Goal: Task Accomplishment & Management: Manage account settings

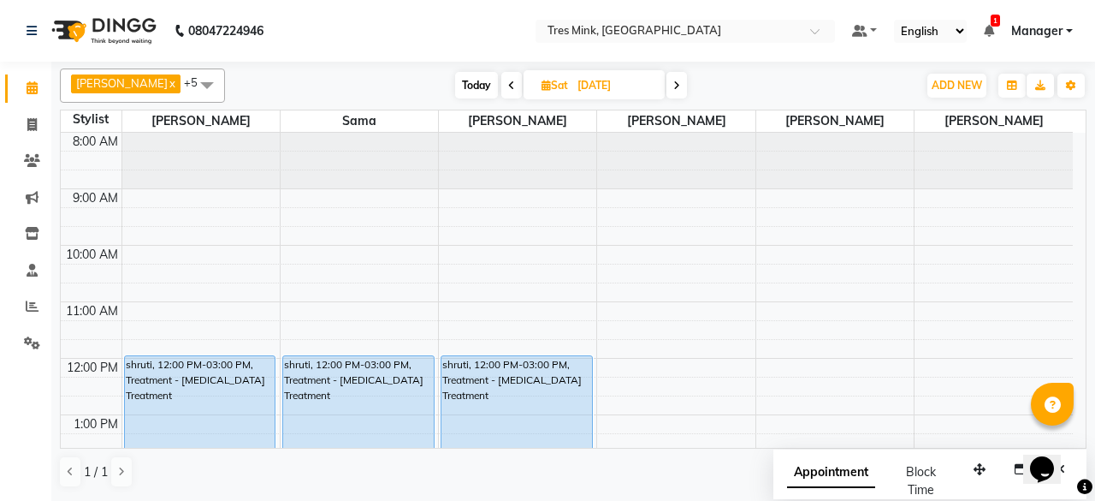
click at [455, 82] on span "Today" at bounding box center [476, 85] width 43 height 27
type input "02-09-2025"
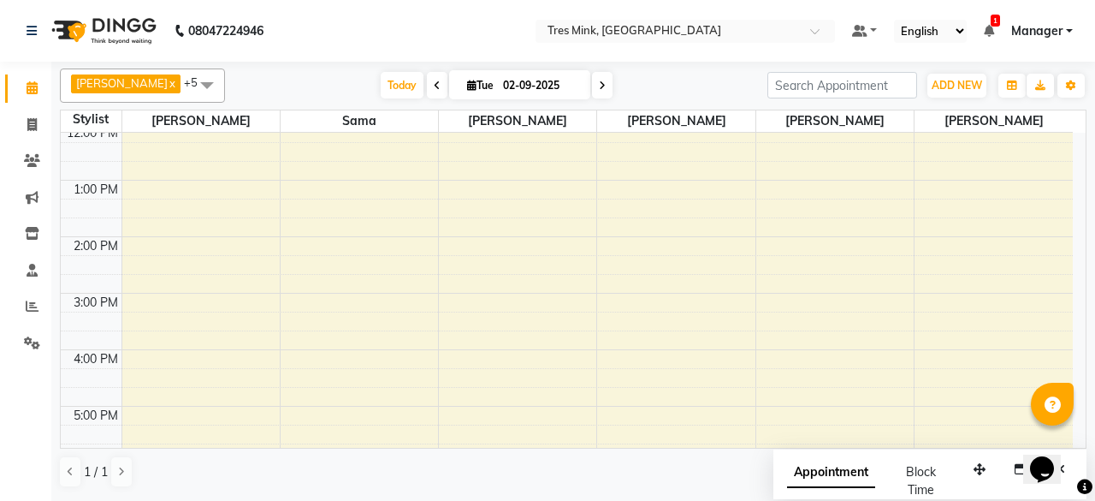
scroll to position [149, 0]
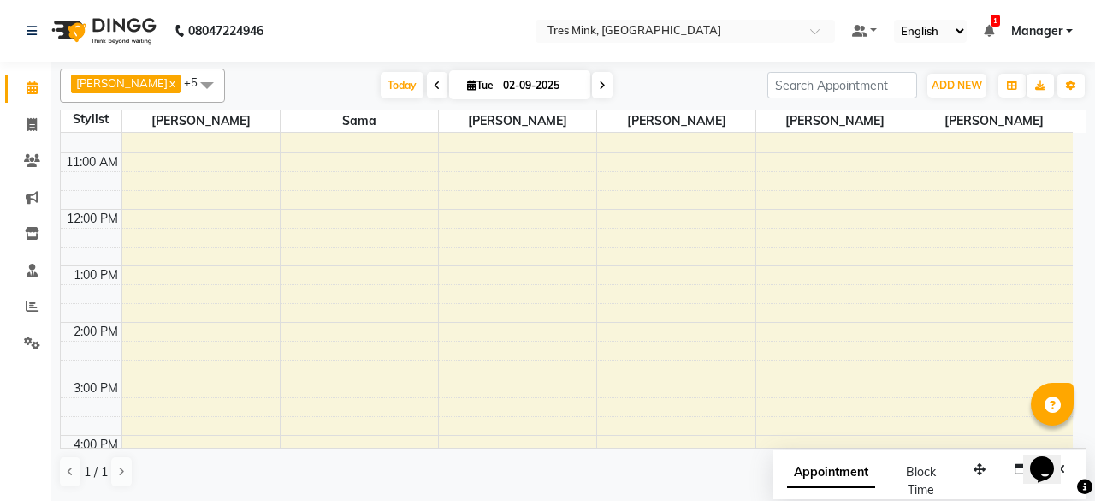
click at [321, 269] on div "8:00 AM 9:00 AM 10:00 AM 11:00 AM 12:00 PM 1:00 PM 2:00 PM 3:00 PM 4:00 PM 5:00…" at bounding box center [567, 350] width 1012 height 733
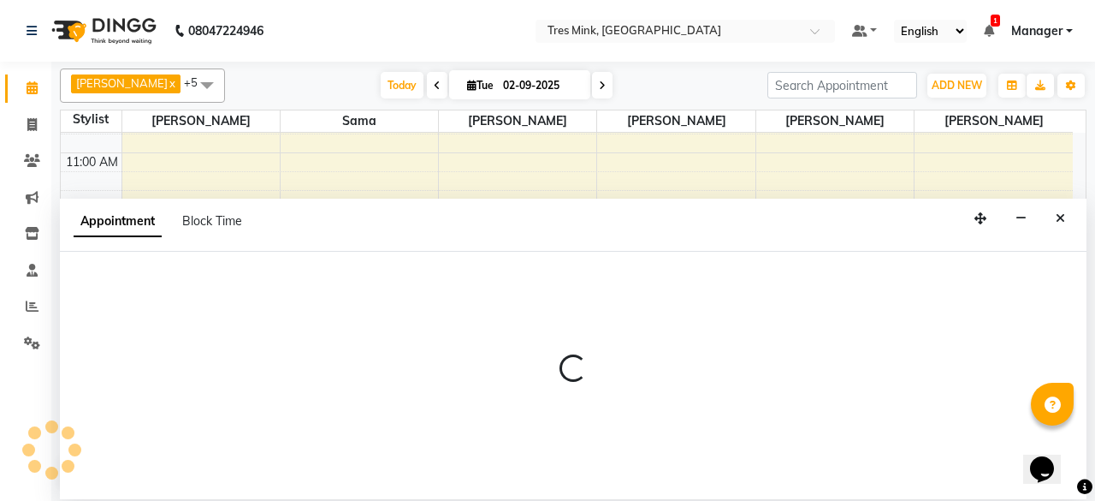
select select "88453"
select select "780"
select select "tentative"
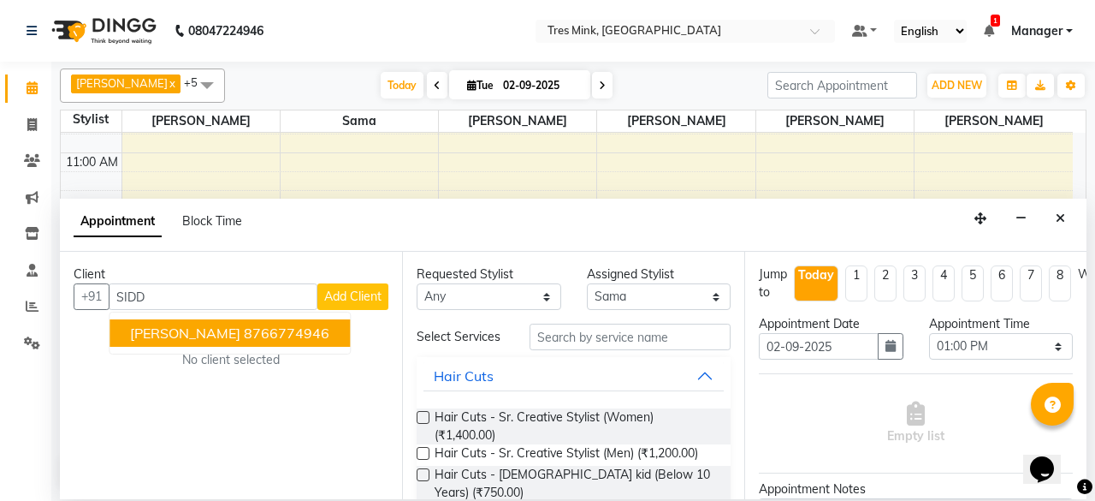
click at [280, 335] on ngb-highlight "8766774946" at bounding box center [287, 332] width 86 height 17
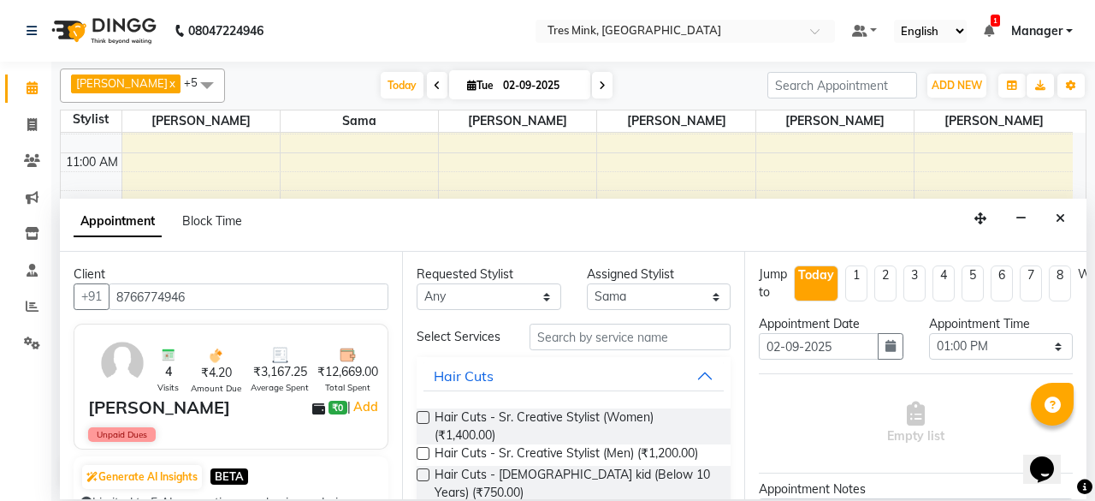
type input "8766774946"
click at [664, 340] on input "text" at bounding box center [630, 336] width 201 height 27
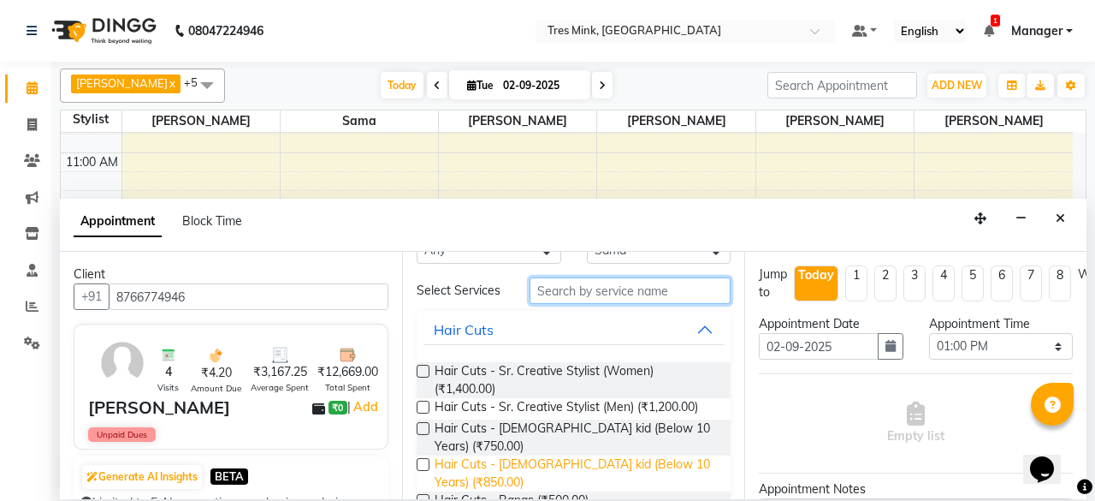
scroll to position [86, 0]
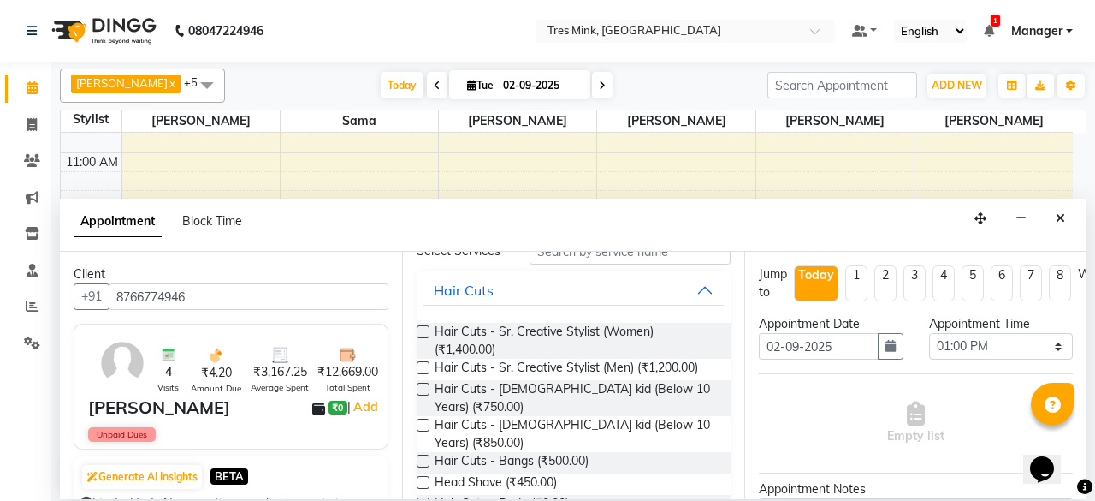
click at [433, 329] on div "Hair Cuts - Sr. Creative Stylist (Women) (₹1,400.00)" at bounding box center [574, 341] width 314 height 36
click at [418, 331] on label at bounding box center [423, 331] width 13 height 13
click at [418, 331] on input "checkbox" at bounding box center [422, 333] width 11 height 11
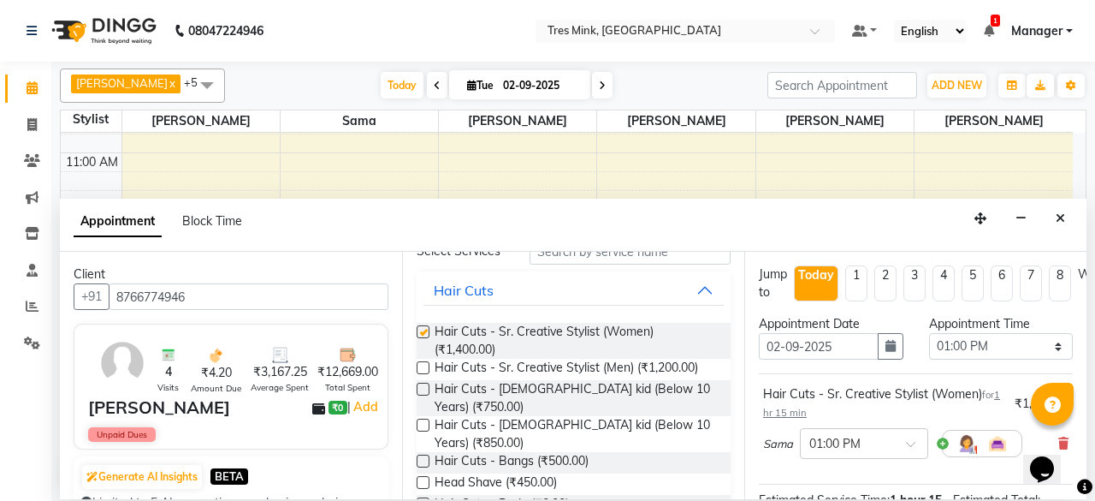
checkbox input "false"
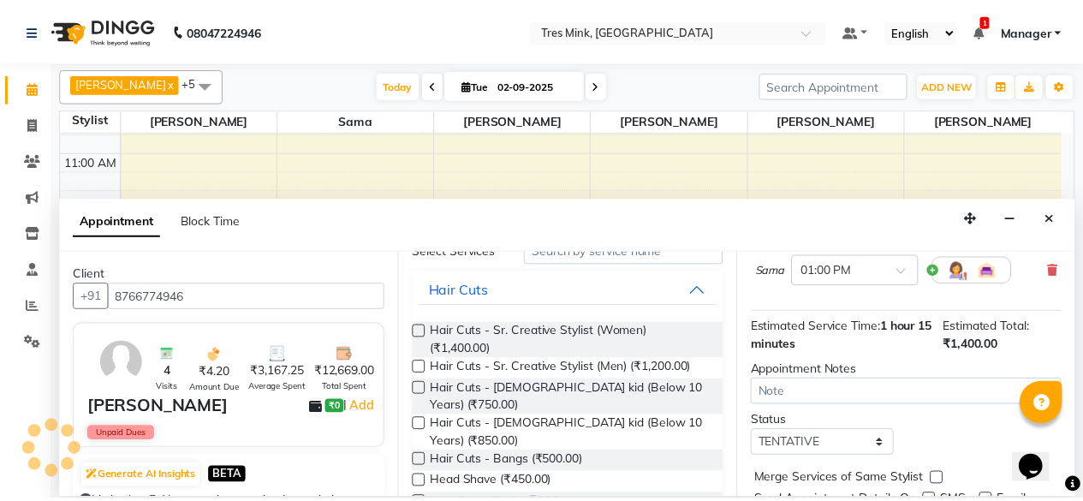
scroll to position [251, 0]
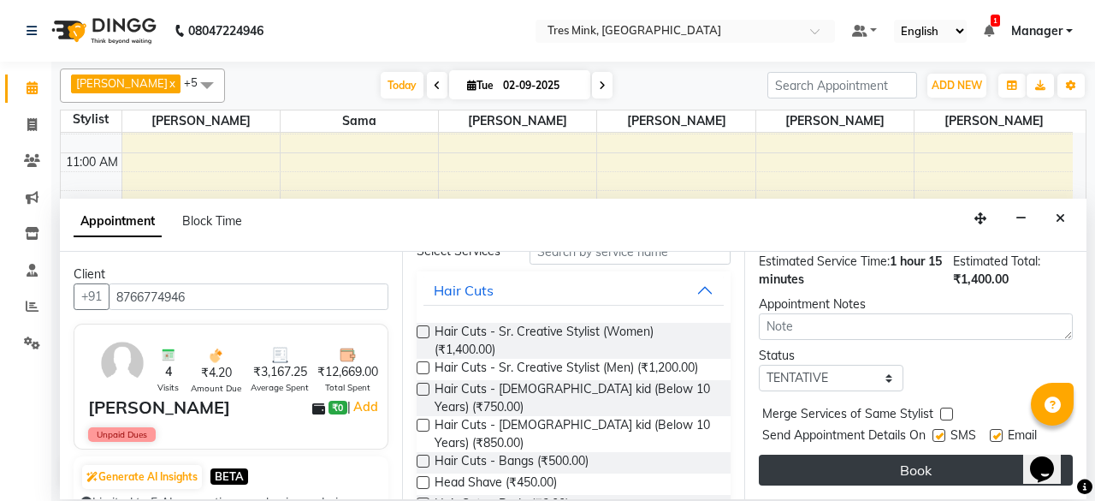
click at [904, 454] on button "Book" at bounding box center [916, 469] width 314 height 31
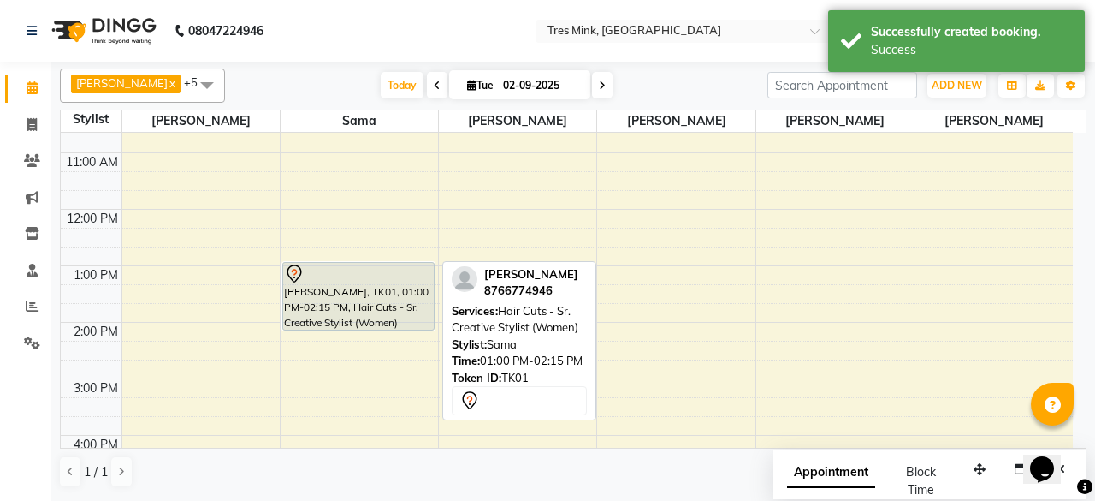
click at [382, 280] on div at bounding box center [358, 274] width 149 height 21
click at [362, 296] on div "[PERSON_NAME], TK01, 01:00 PM-02:15 PM, Hair Cuts - Sr. Creative Stylist (Women)" at bounding box center [358, 296] width 151 height 67
select select "7"
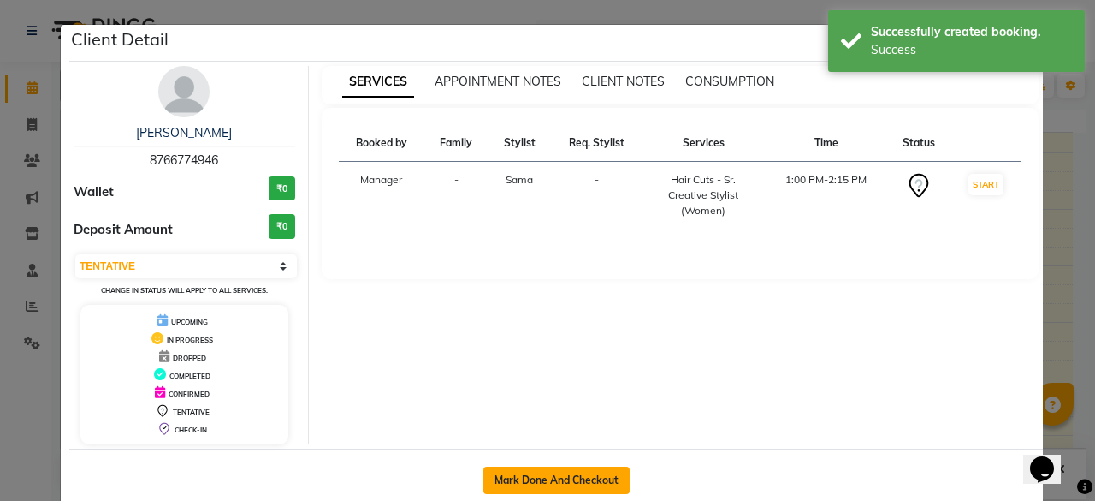
click at [577, 473] on button "Mark Done And Checkout" at bounding box center [557, 479] width 146 height 27
select select "service"
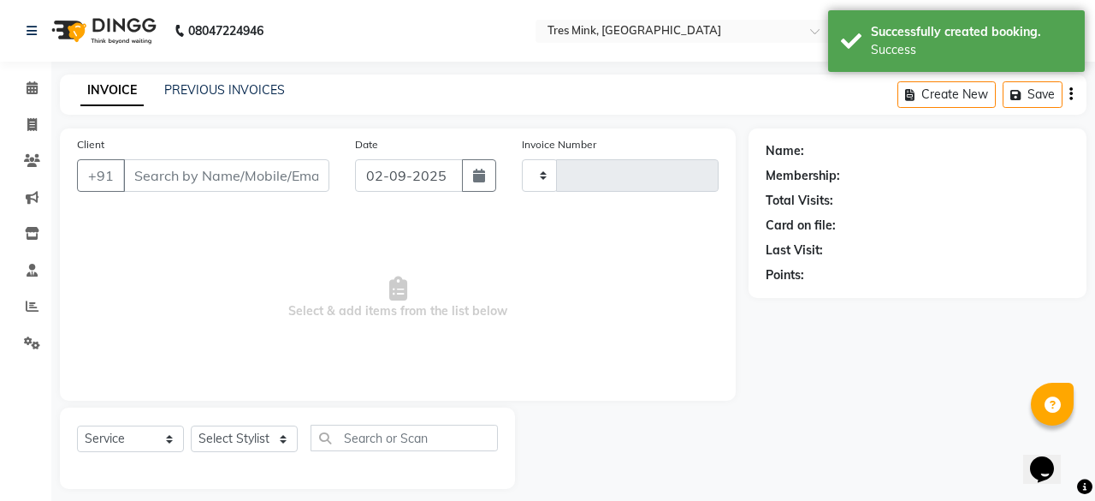
type input "0022"
select select "8733"
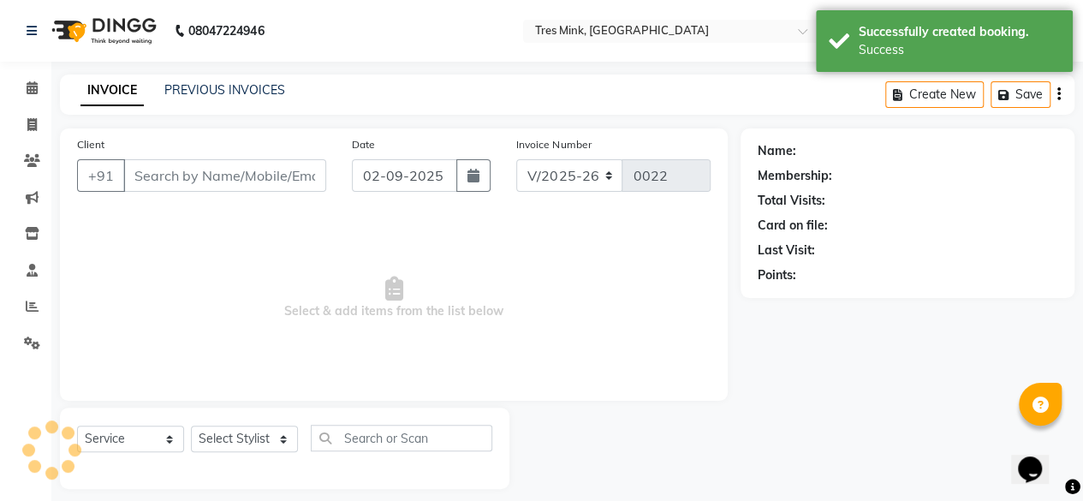
type input "8766774946"
select select "88453"
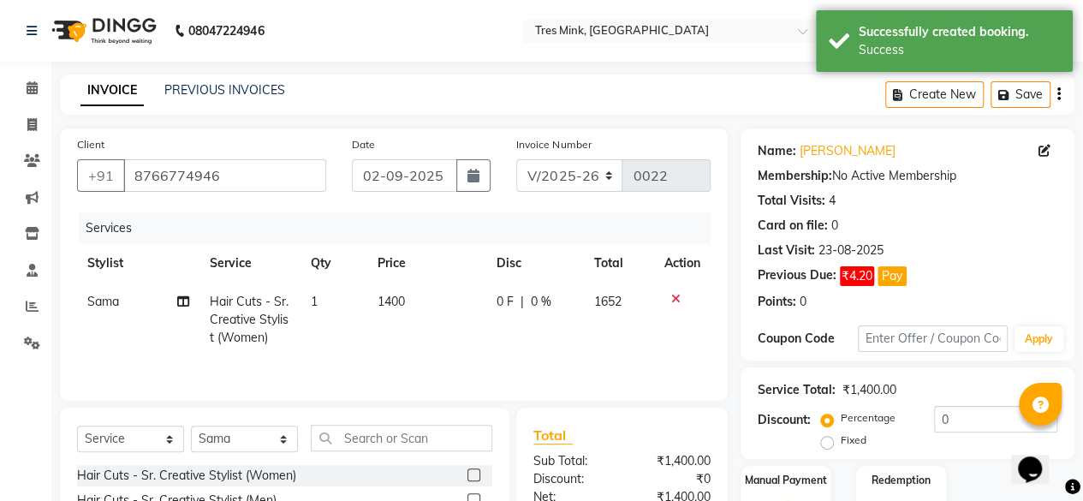
scroll to position [86, 0]
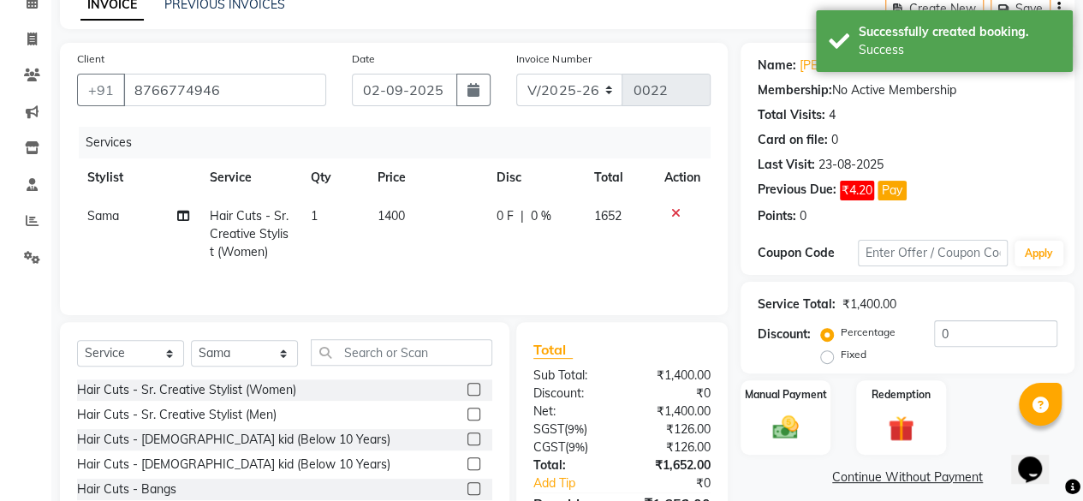
click at [399, 204] on td "1400" at bounding box center [426, 234] width 119 height 74
select select "88453"
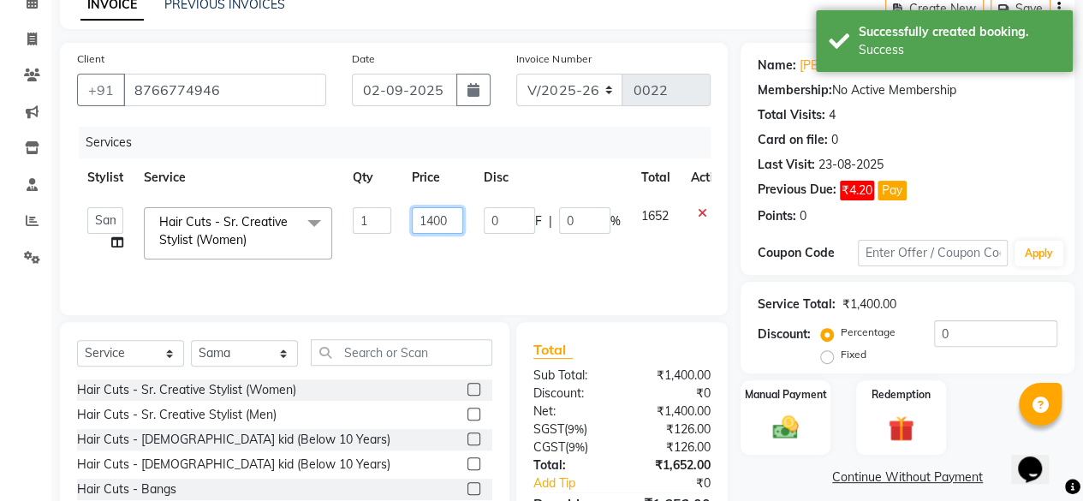
click at [430, 219] on input "1400" at bounding box center [437, 220] width 51 height 27
type input "1600"
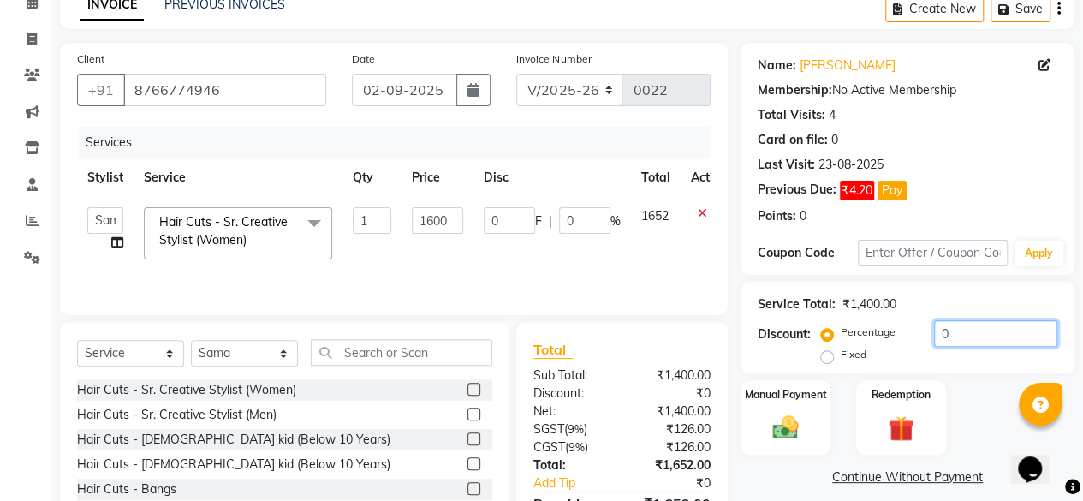
click at [1000, 329] on input "0" at bounding box center [995, 333] width 123 height 27
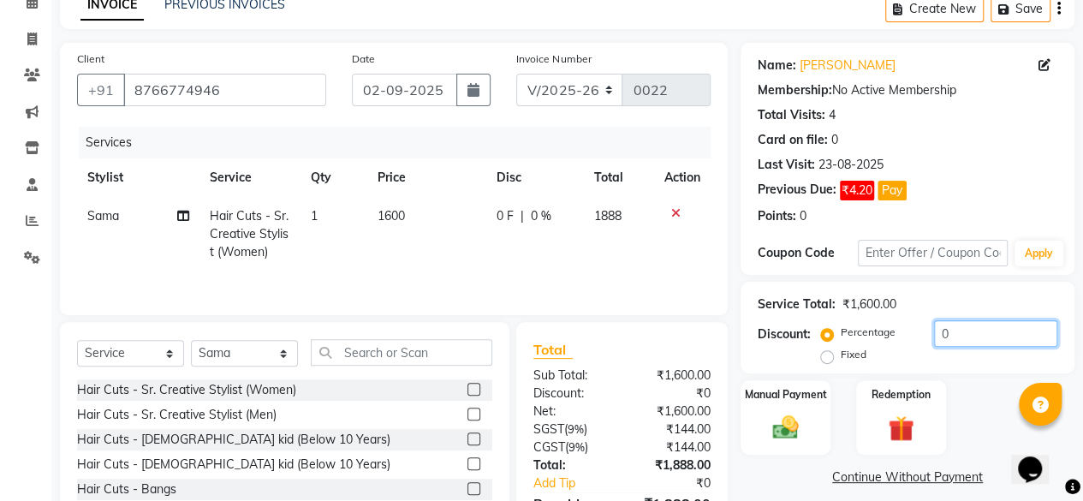
click at [1000, 329] on input "0" at bounding box center [995, 333] width 123 height 27
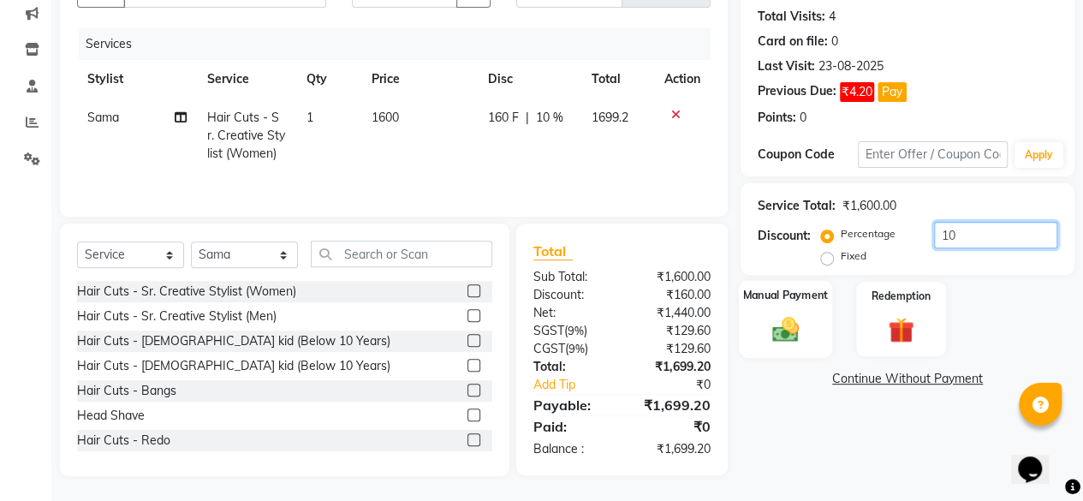
type input "10"
click at [816, 329] on div "Manual Payment" at bounding box center [785, 319] width 93 height 78
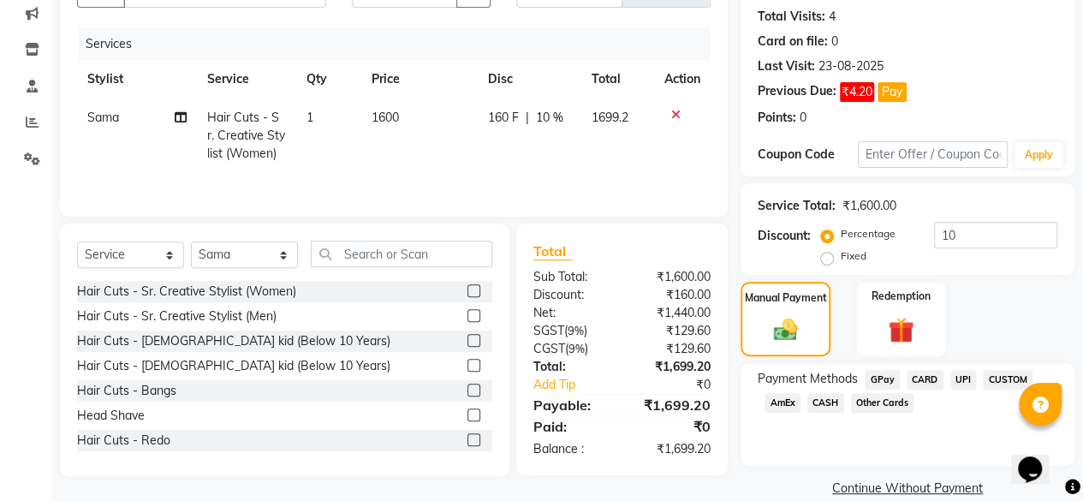
click at [962, 377] on span "UPI" at bounding box center [963, 380] width 27 height 20
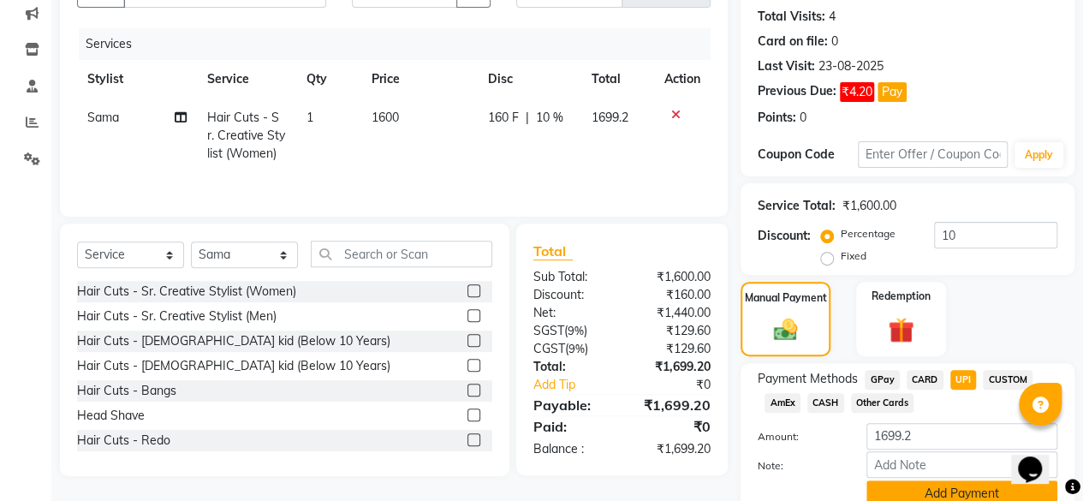
scroll to position [257, 0]
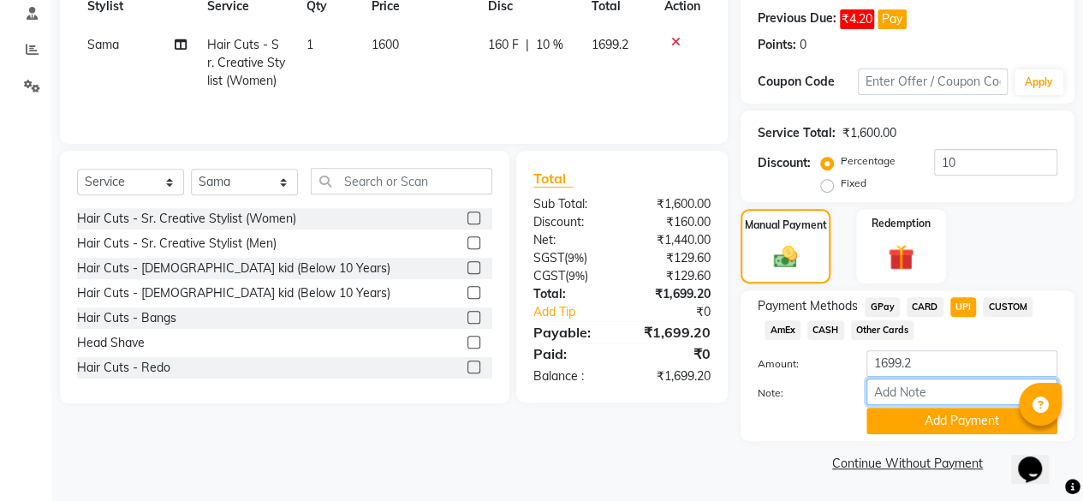
click at [958, 386] on input "Note:" at bounding box center [961, 391] width 191 height 27
click at [959, 367] on input "1699.2" at bounding box center [961, 363] width 191 height 27
type input "1699"
click at [978, 412] on button "Add Payment" at bounding box center [961, 420] width 191 height 27
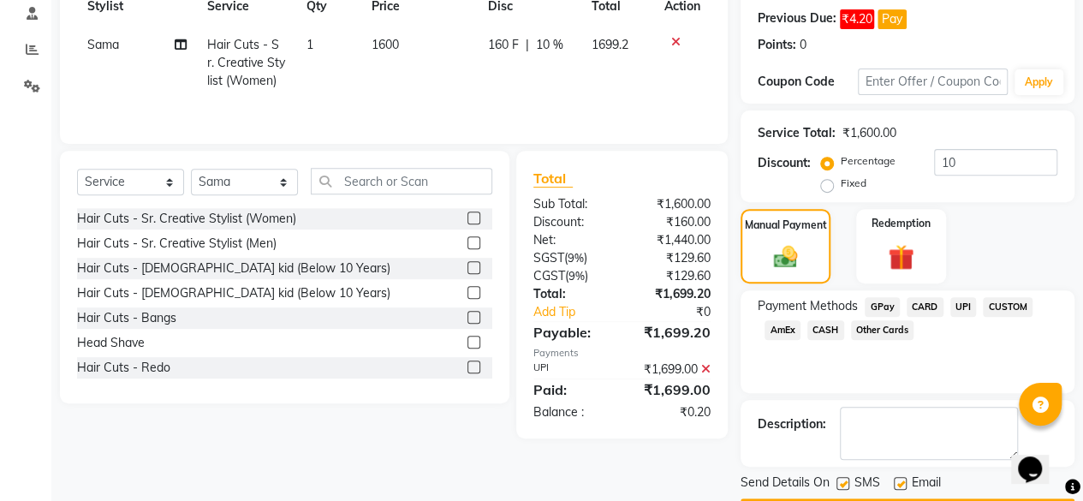
scroll to position [305, 0]
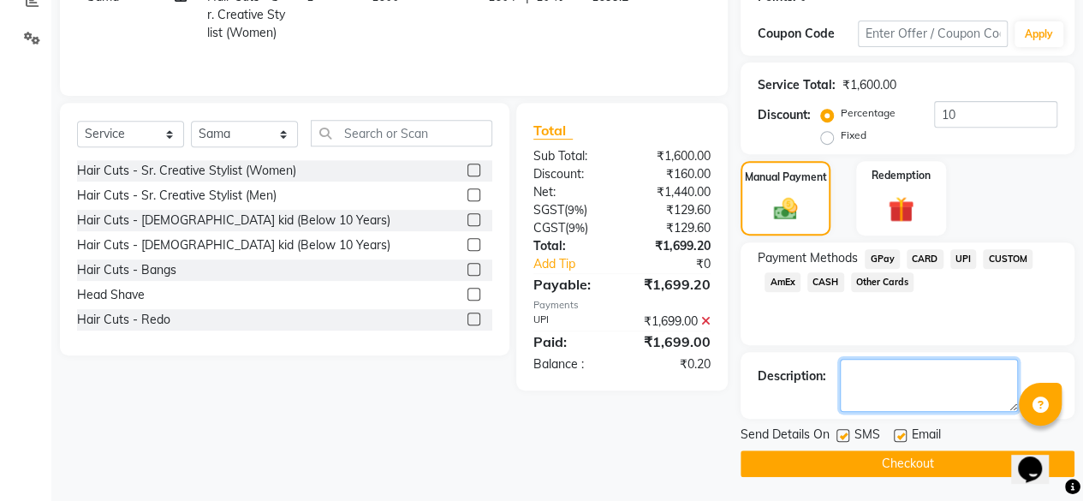
click at [909, 362] on textarea at bounding box center [929, 385] width 178 height 53
type textarea "[PERSON_NAME]"
click at [930, 458] on button "Checkout" at bounding box center [907, 463] width 334 height 27
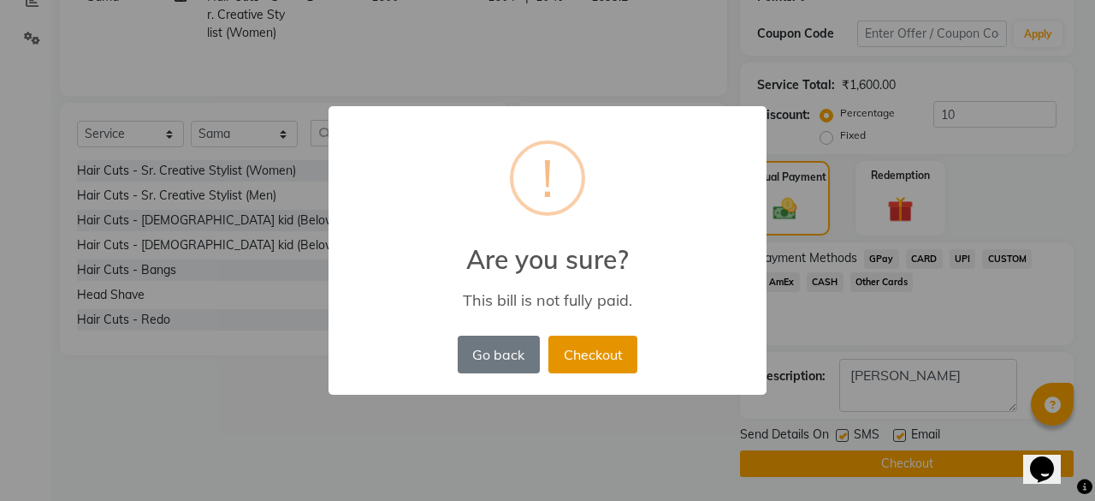
click at [596, 356] on button "Checkout" at bounding box center [593, 354] width 89 height 38
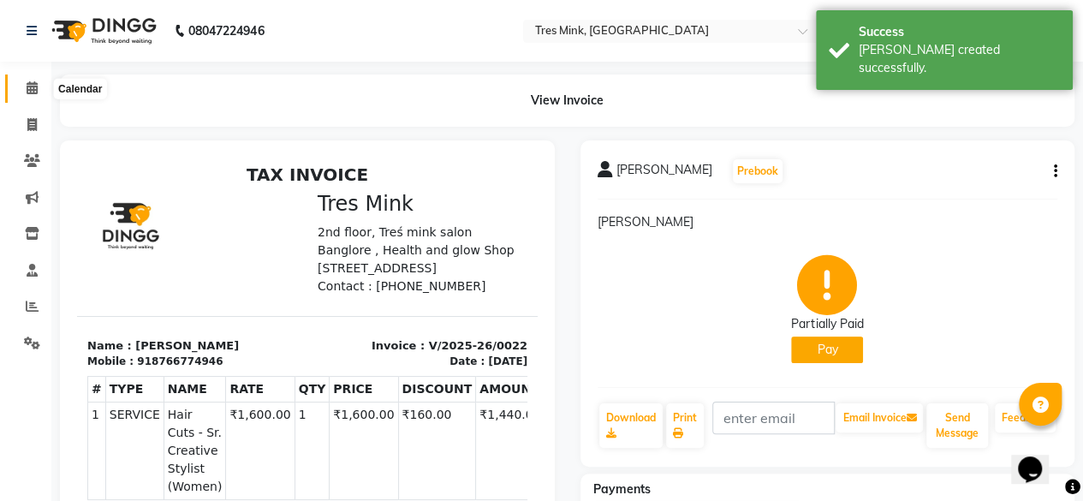
click at [23, 90] on span at bounding box center [32, 89] width 30 height 20
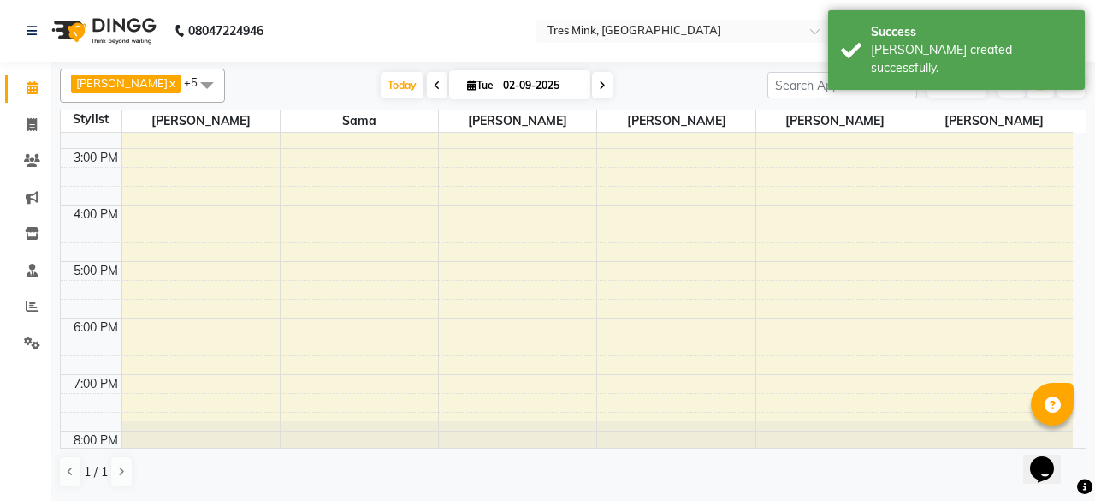
scroll to position [406, 0]
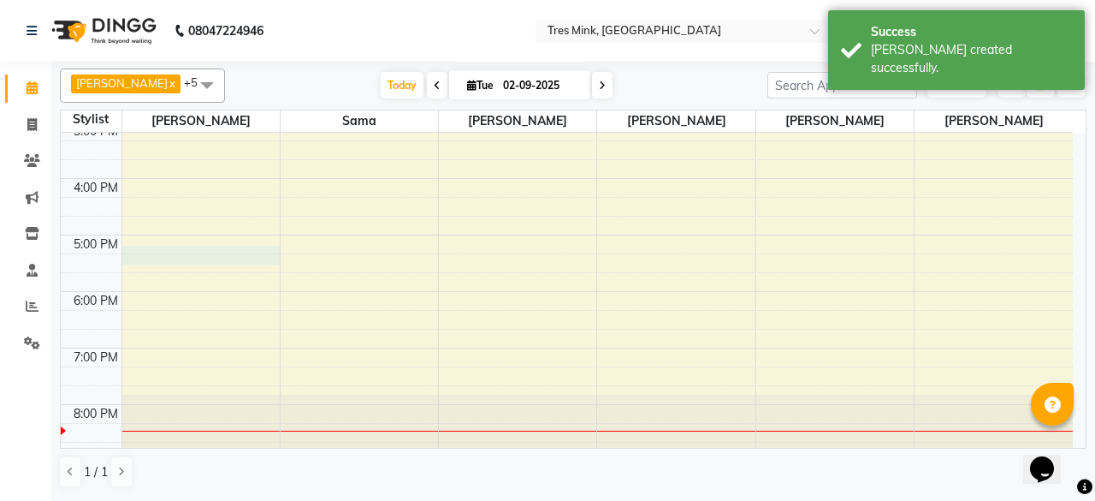
click at [179, 254] on div "8:00 AM 9:00 AM 10:00 AM 11:00 AM 12:00 PM 1:00 PM 2:00 PM 3:00 PM 4:00 PM 5:00…" at bounding box center [567, 93] width 1012 height 733
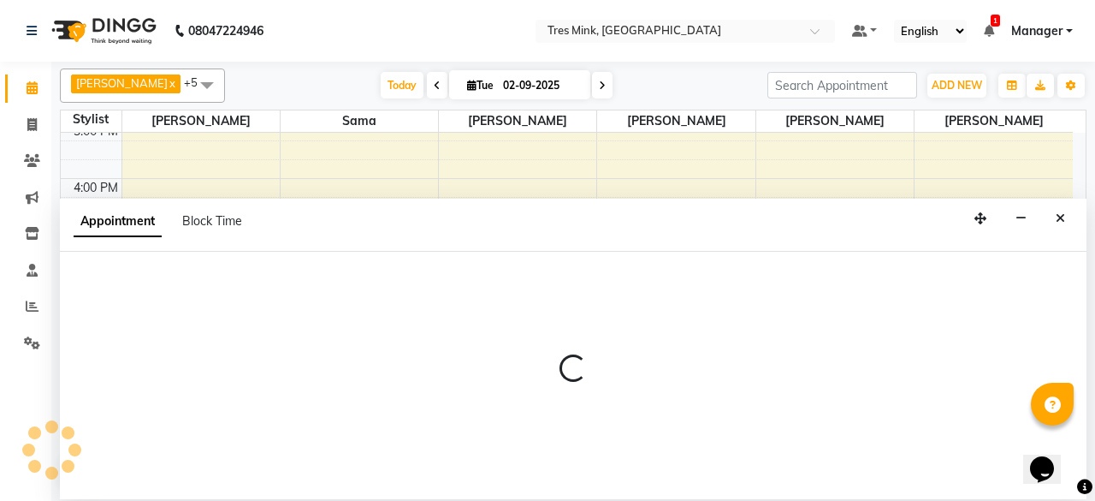
select select "88451"
select select "1035"
select select "tentative"
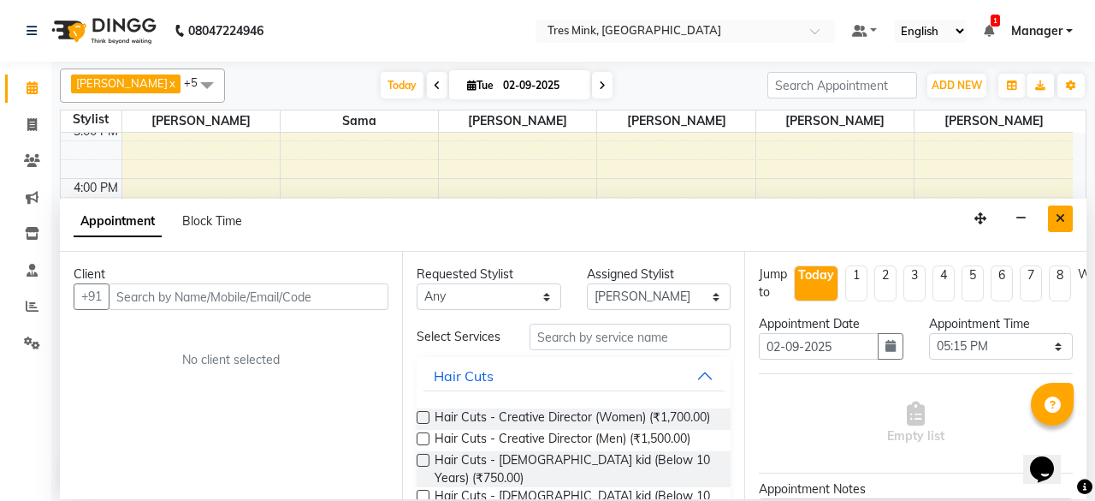
click at [1068, 220] on button "Close" at bounding box center [1060, 218] width 25 height 27
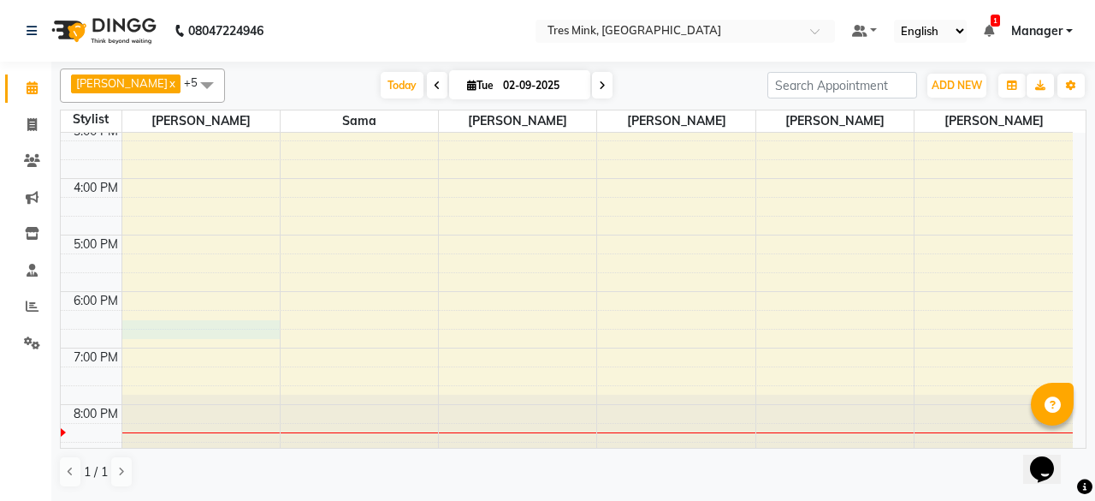
click at [175, 325] on div "8:00 AM 9:00 AM 10:00 AM 11:00 AM 12:00 PM 1:00 PM 2:00 PM 3:00 PM 4:00 PM 5:00…" at bounding box center [567, 93] width 1012 height 733
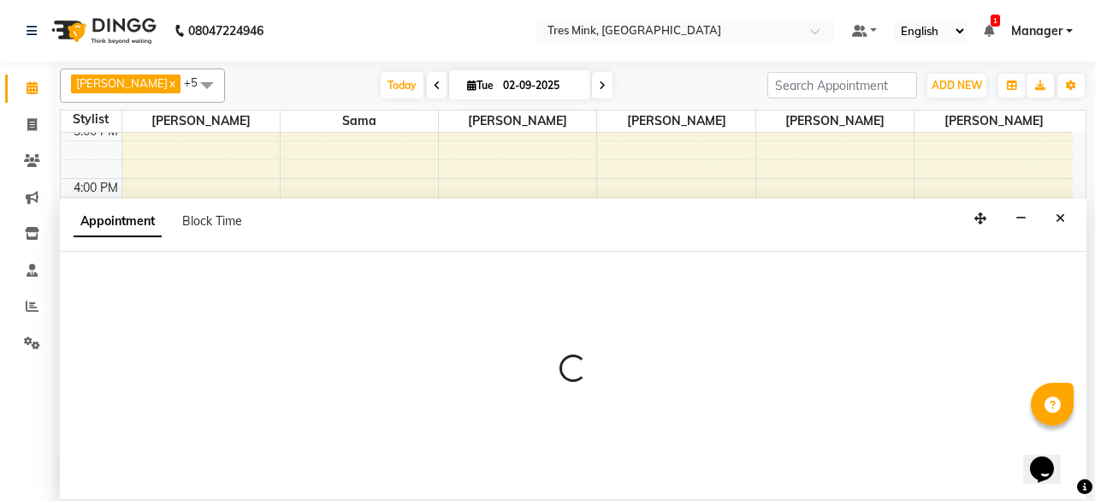
select select "88451"
select select "1125"
select select "tentative"
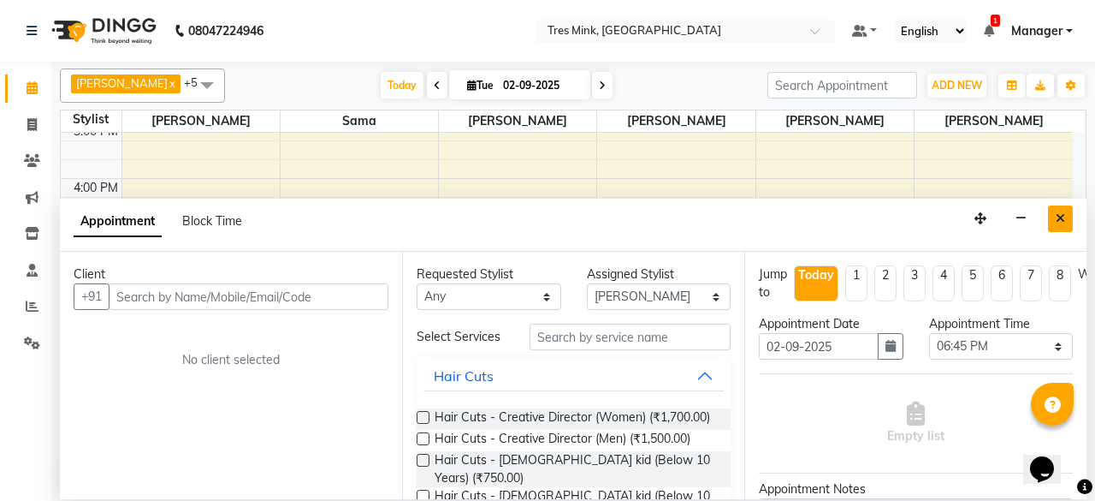
click at [1059, 222] on icon "Close" at bounding box center [1060, 218] width 9 height 12
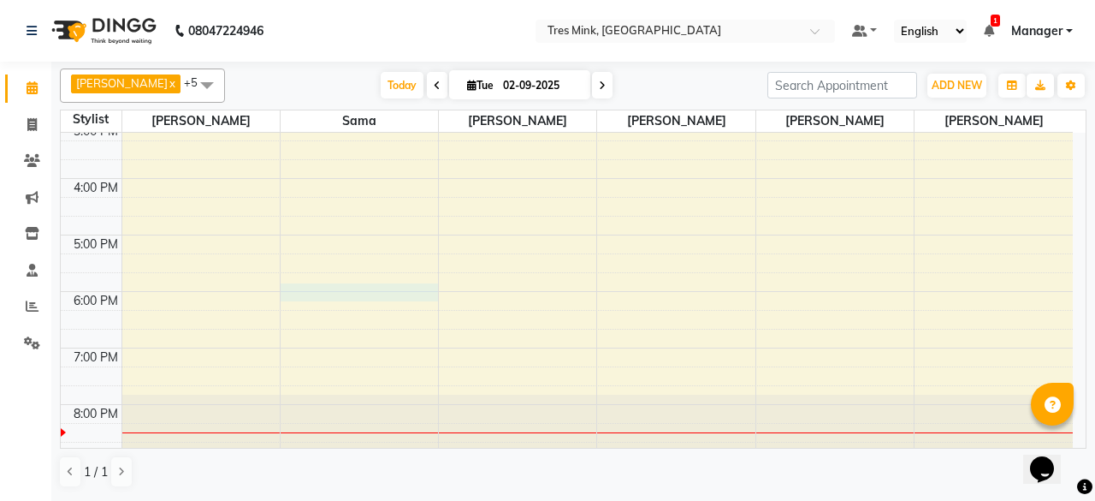
click at [317, 297] on div "8:00 AM 9:00 AM 10:00 AM 11:00 AM 12:00 PM 1:00 PM 2:00 PM 3:00 PM 4:00 PM 5:00…" at bounding box center [567, 93] width 1012 height 733
select select "88453"
select select "1080"
select select "tentative"
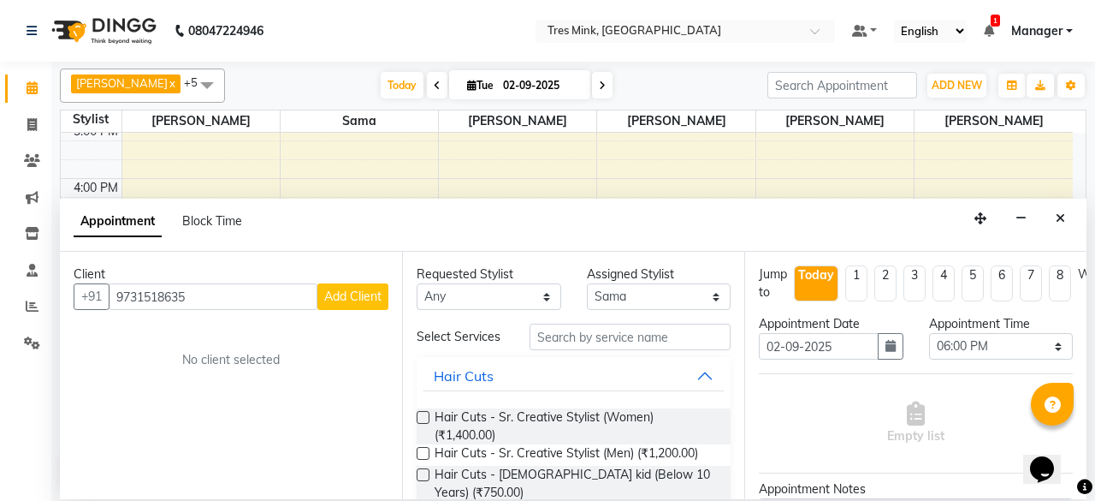
type input "9731518635"
click at [353, 295] on span "Add Client" at bounding box center [352, 295] width 57 height 15
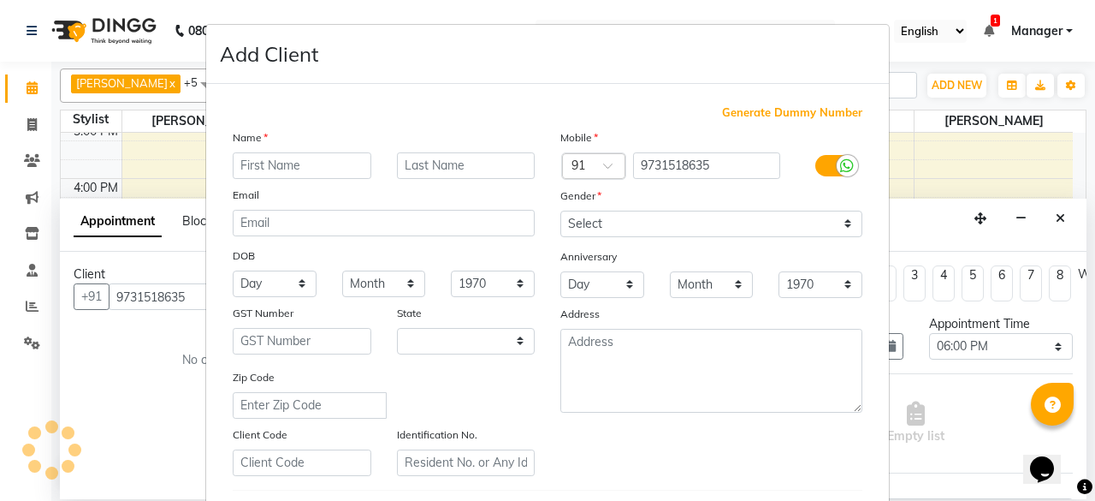
select select "22"
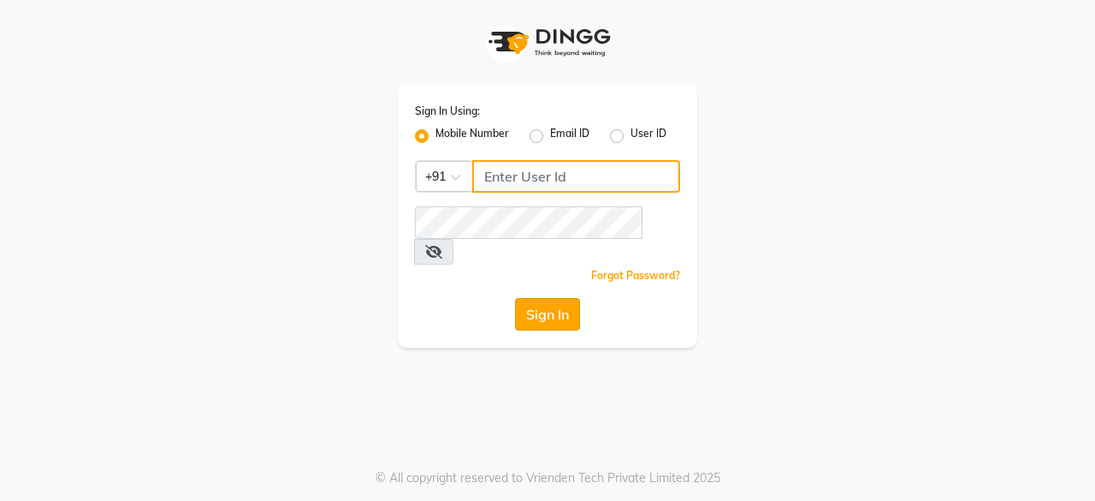
type input "9175773304"
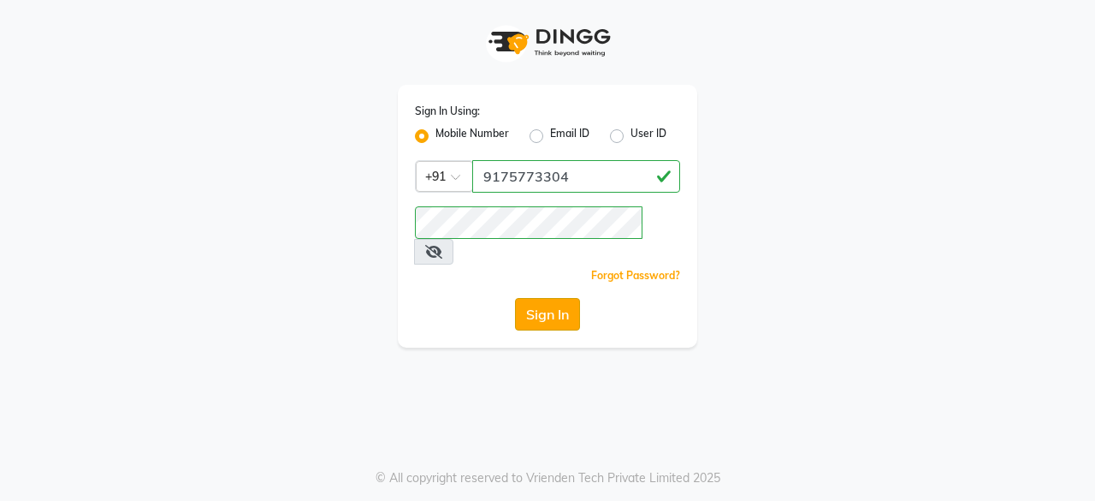
click at [525, 298] on button "Sign In" at bounding box center [547, 314] width 65 height 33
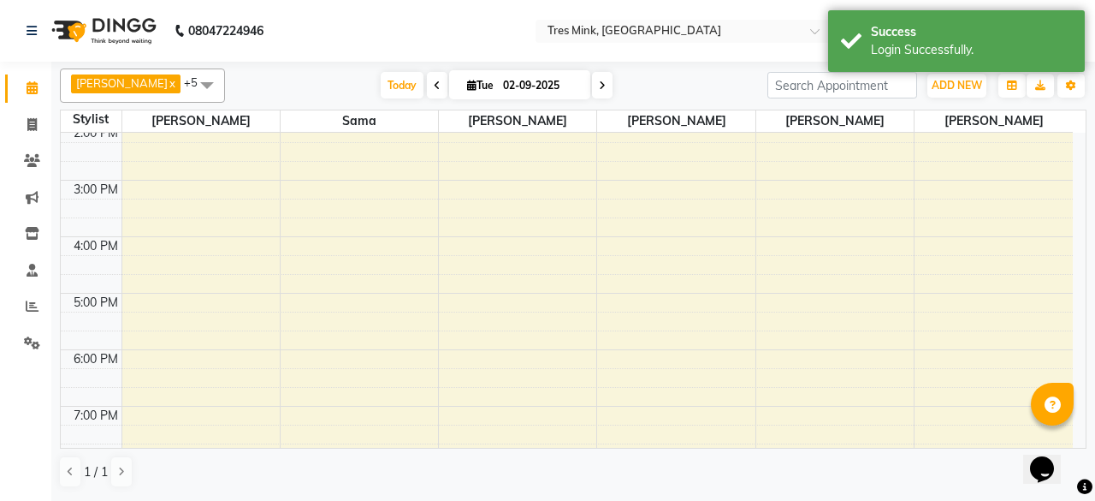
scroll to position [320, 0]
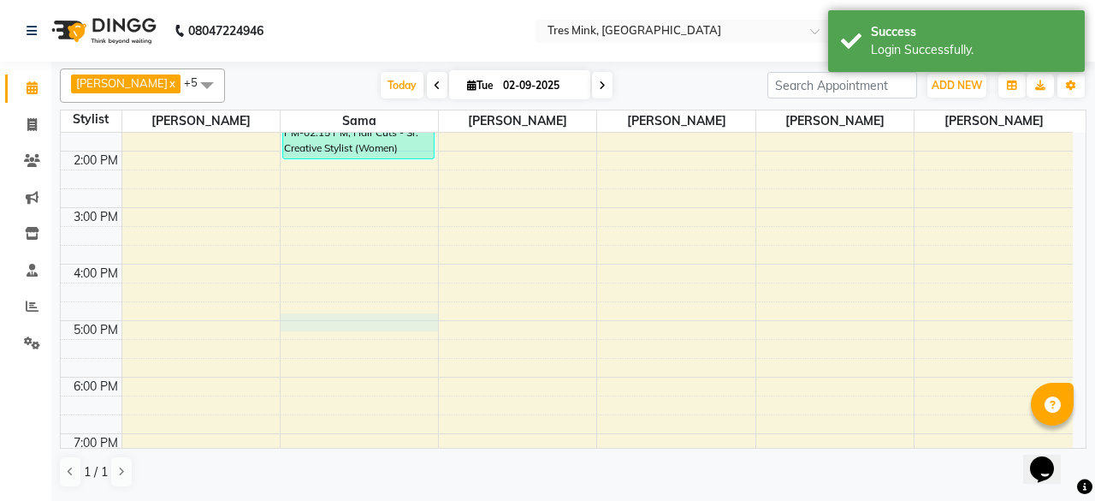
click at [305, 317] on div "8:00 AM 9:00 AM 10:00 AM 11:00 AM 12:00 PM 1:00 PM 2:00 PM 3:00 PM 4:00 PM 5:00…" at bounding box center [567, 179] width 1012 height 733
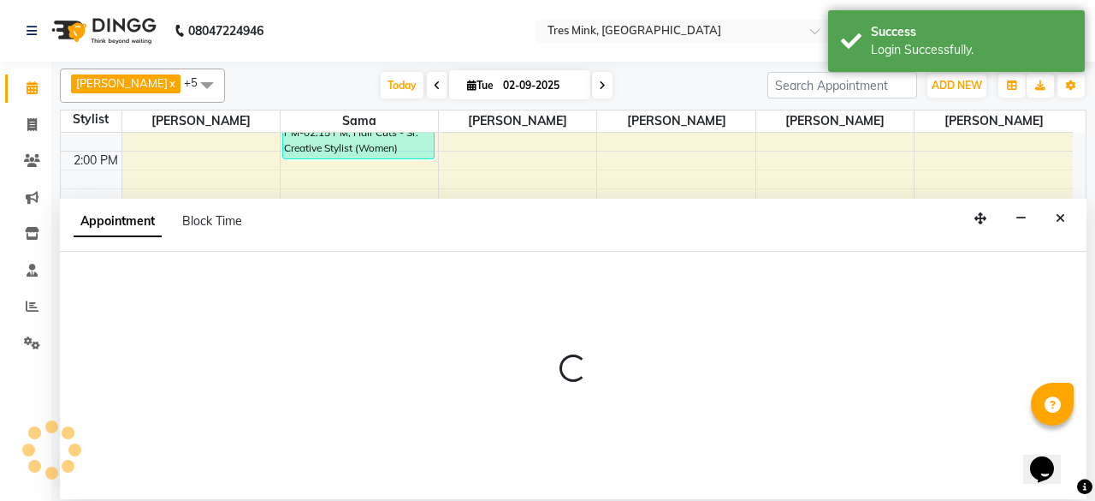
select select "88453"
select select "1020"
select select "tentative"
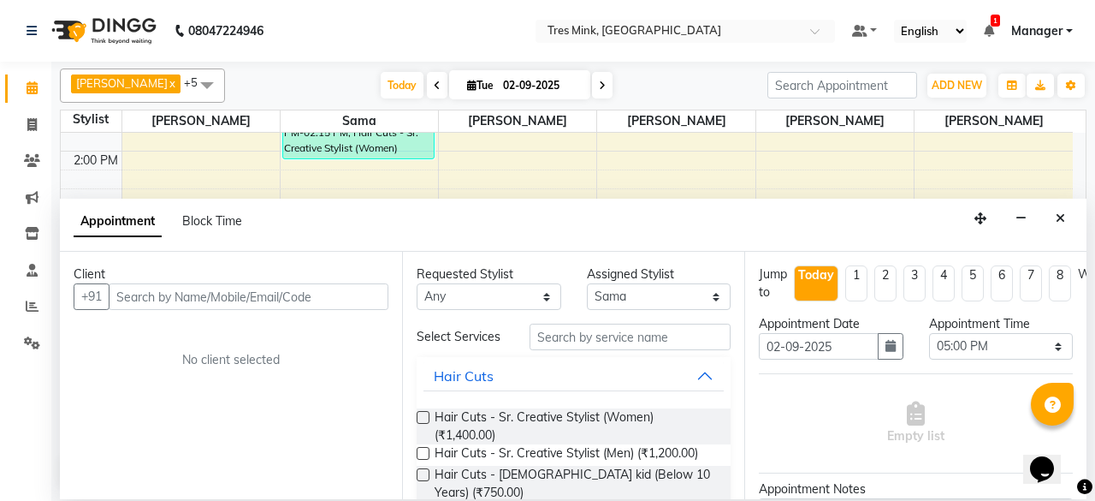
type input "8"
type input "9731518635"
click at [345, 280] on div "Client" at bounding box center [231, 274] width 315 height 18
click at [359, 299] on span "Add Client" at bounding box center [352, 295] width 57 height 15
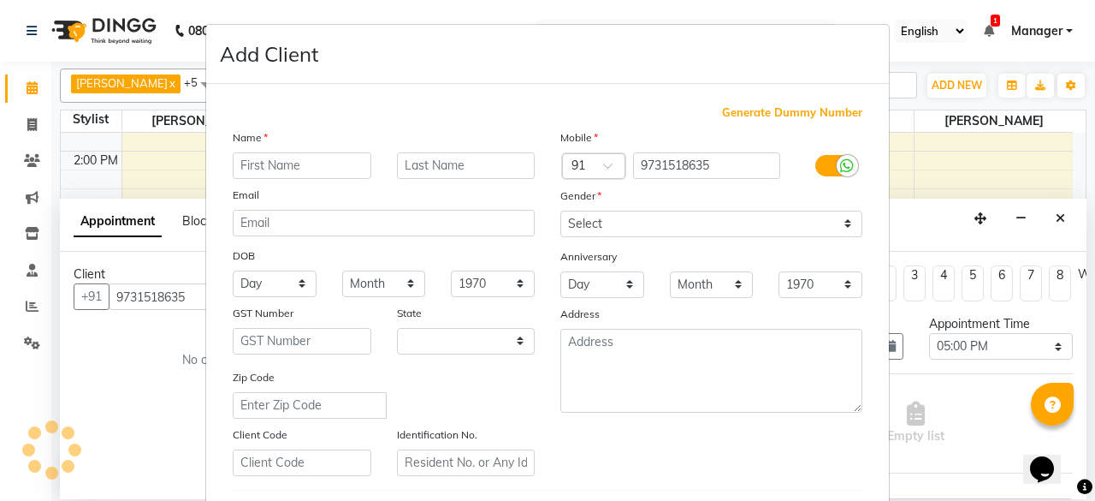
select select "22"
type input "H"
type input "Sheryl"
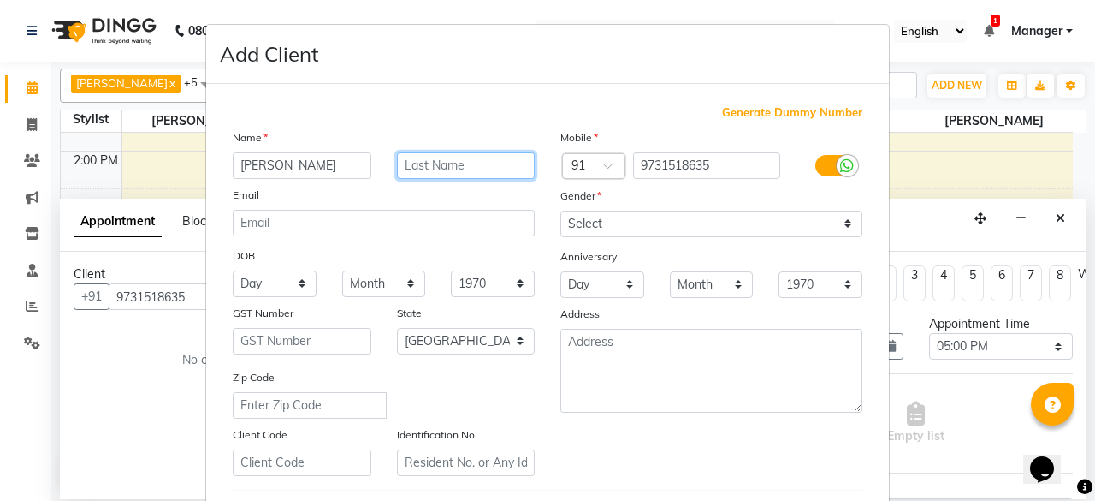
click at [460, 174] on input "text" at bounding box center [466, 165] width 139 height 27
type input "Priscilla"
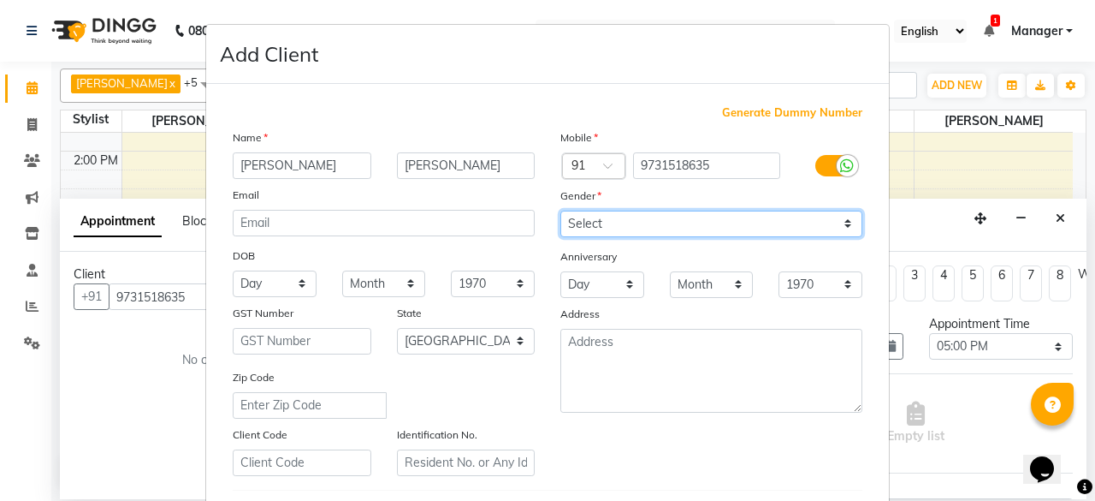
click at [703, 218] on select "Select Male Female Other Prefer Not To Say" at bounding box center [712, 224] width 302 height 27
select select "female"
click at [561, 211] on select "Select Male Female Other Prefer Not To Say" at bounding box center [712, 224] width 302 height 27
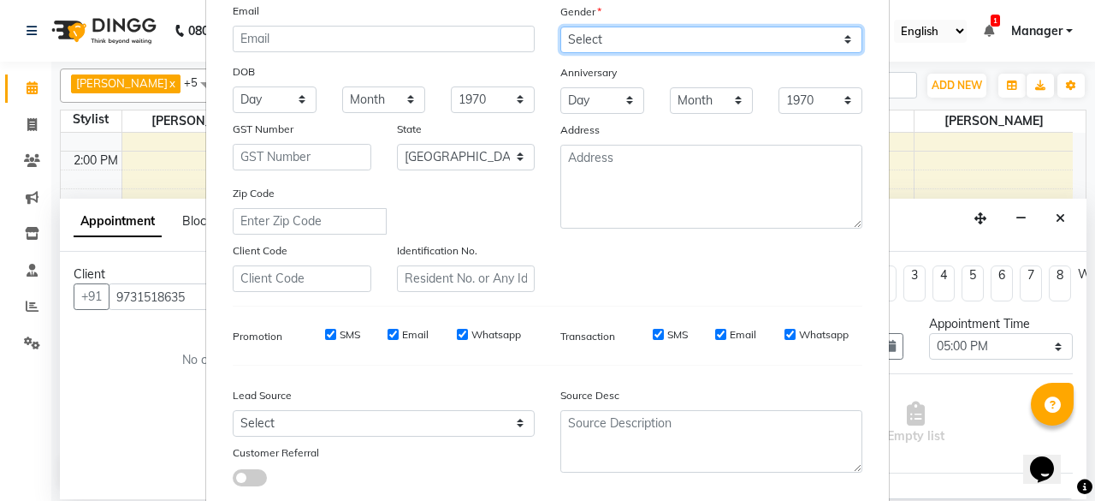
scroll to position [286, 0]
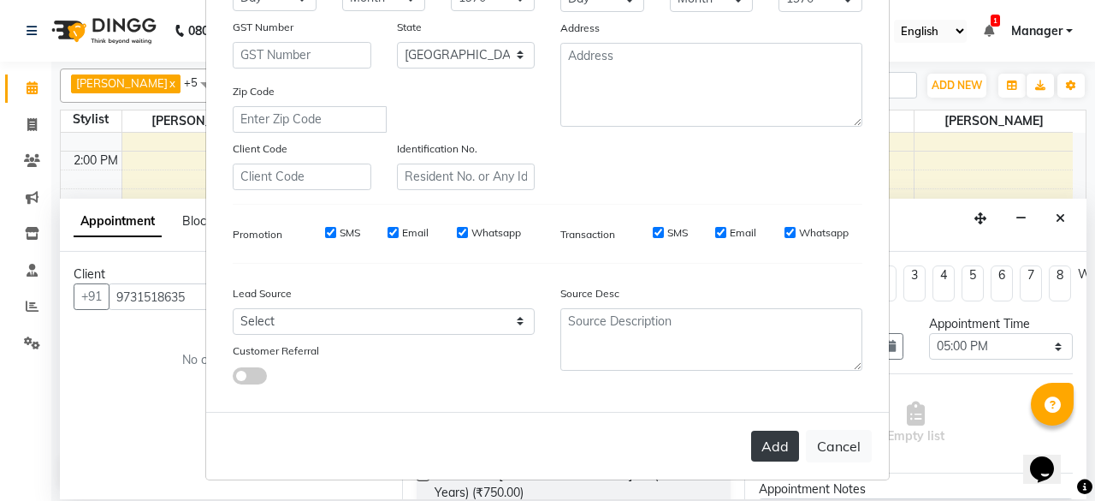
click at [779, 448] on button "Add" at bounding box center [775, 445] width 48 height 31
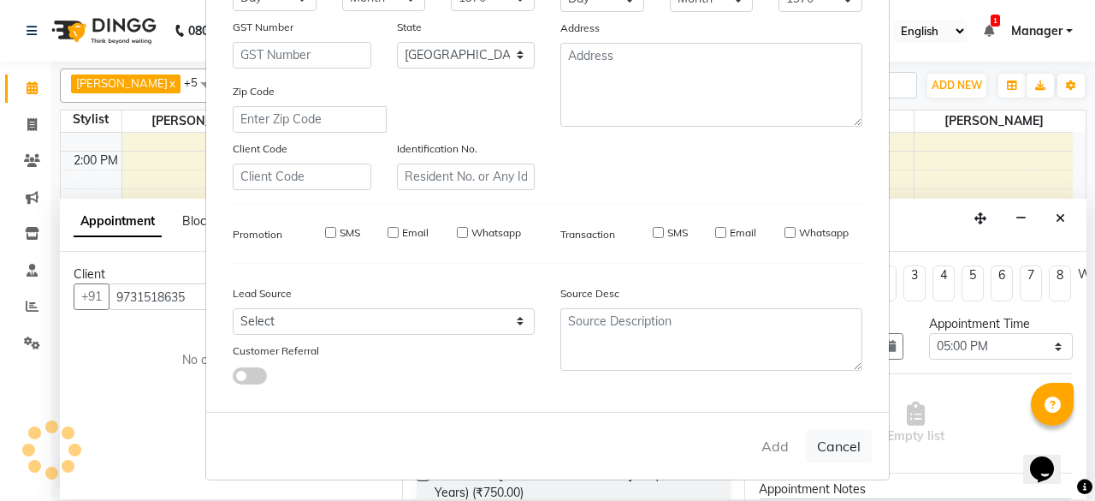
select select
select select "null"
select select
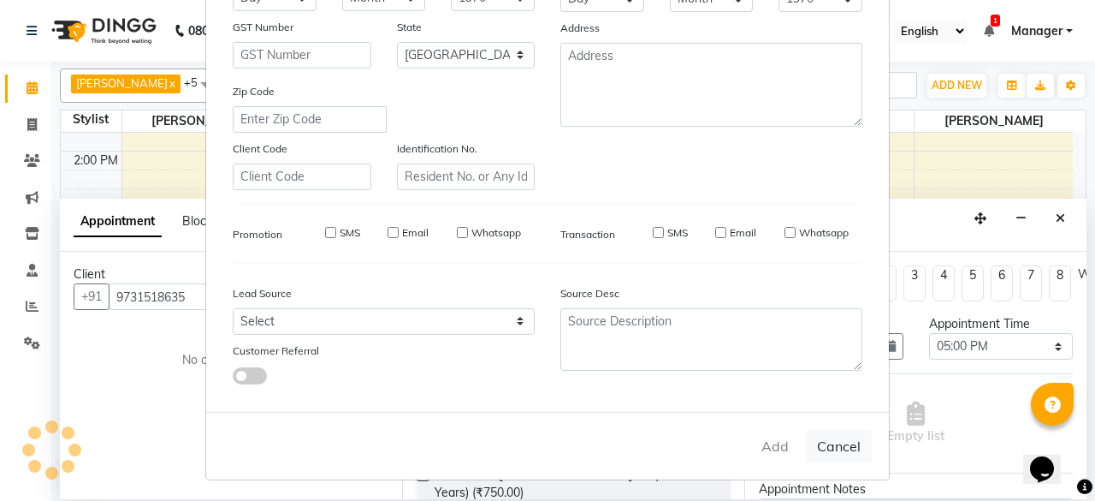
select select
checkbox input "false"
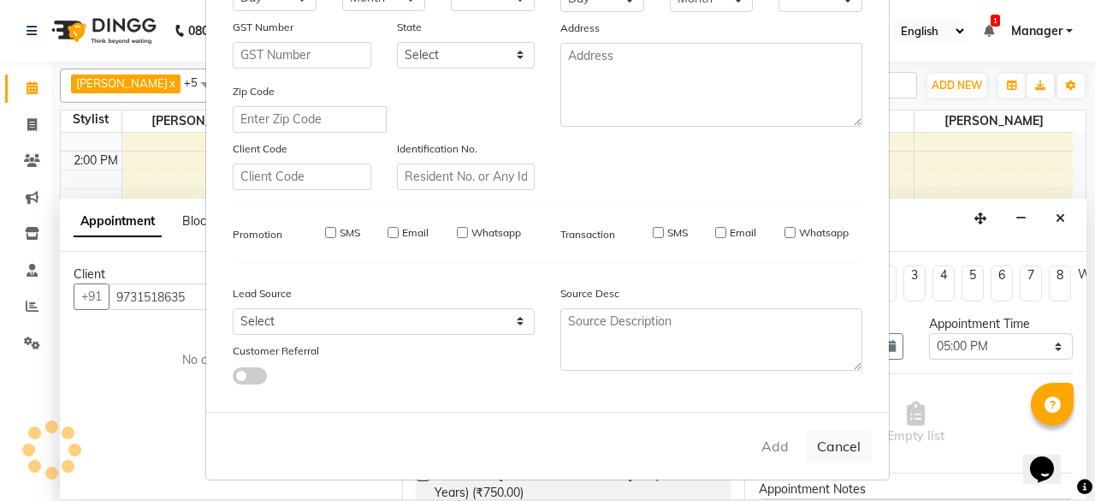
checkbox input "false"
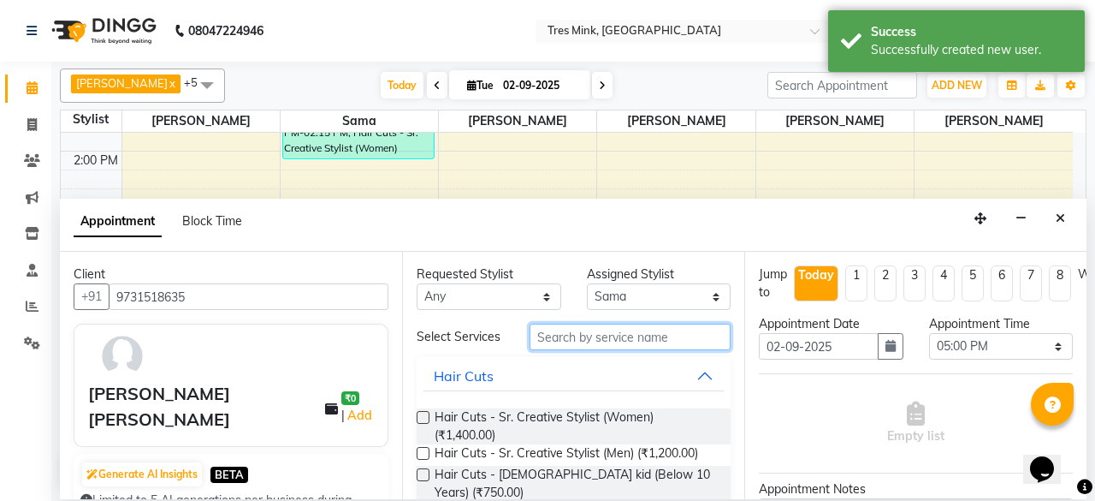
click at [602, 338] on input "text" at bounding box center [630, 336] width 201 height 27
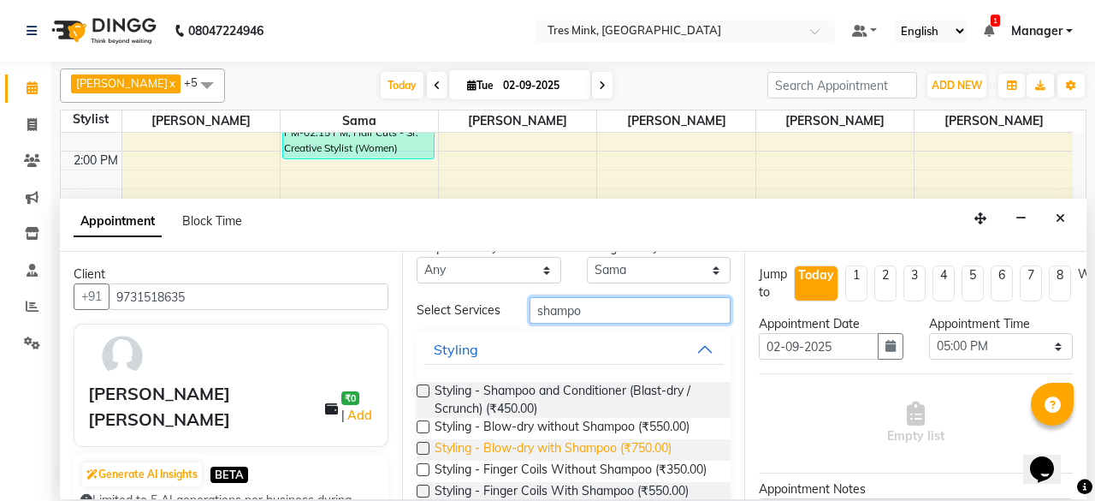
scroll to position [72, 0]
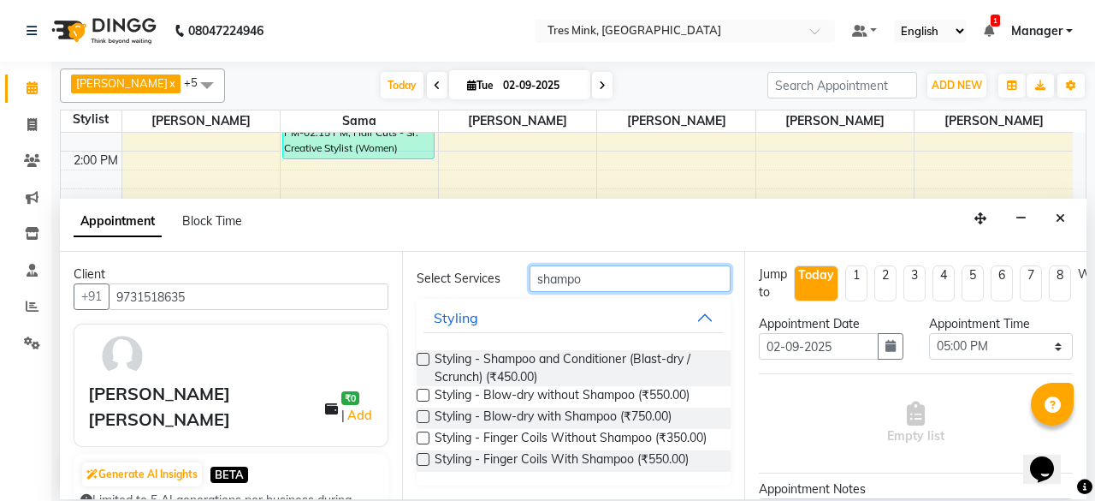
type input "shampo"
click at [425, 410] on label at bounding box center [423, 416] width 13 height 13
click at [425, 412] on input "checkbox" at bounding box center [422, 417] width 11 height 11
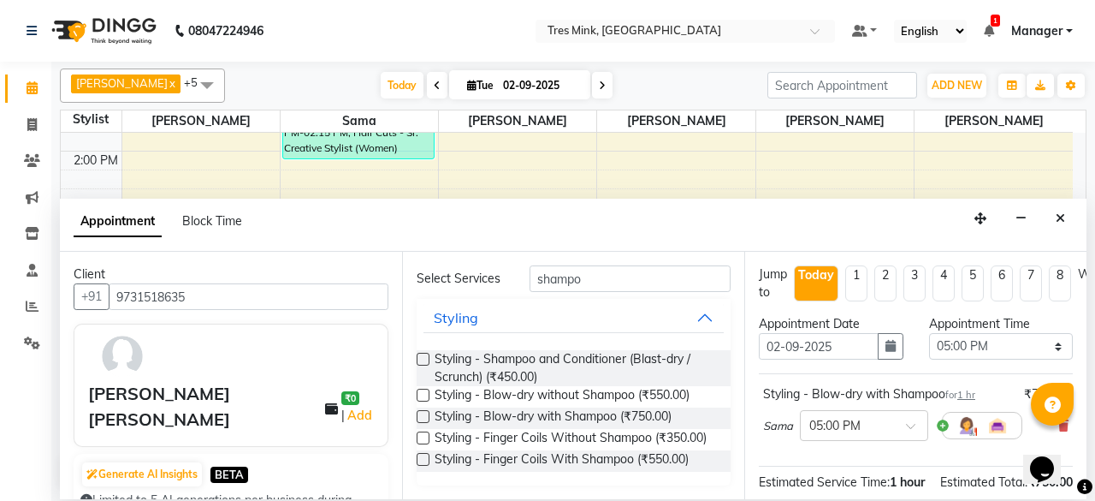
click at [424, 410] on label at bounding box center [423, 416] width 13 height 13
click at [424, 412] on input "checkbox" at bounding box center [422, 417] width 11 height 11
checkbox input "false"
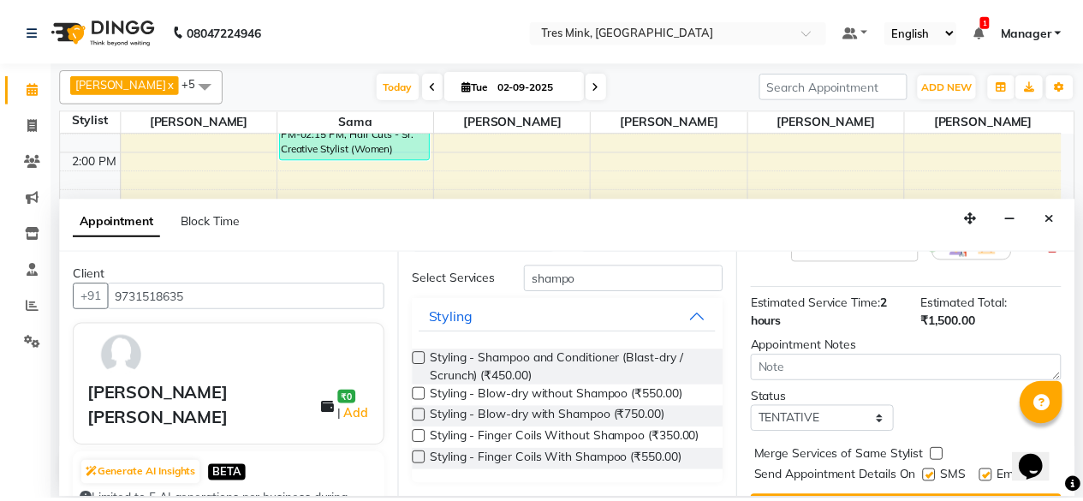
scroll to position [311, 0]
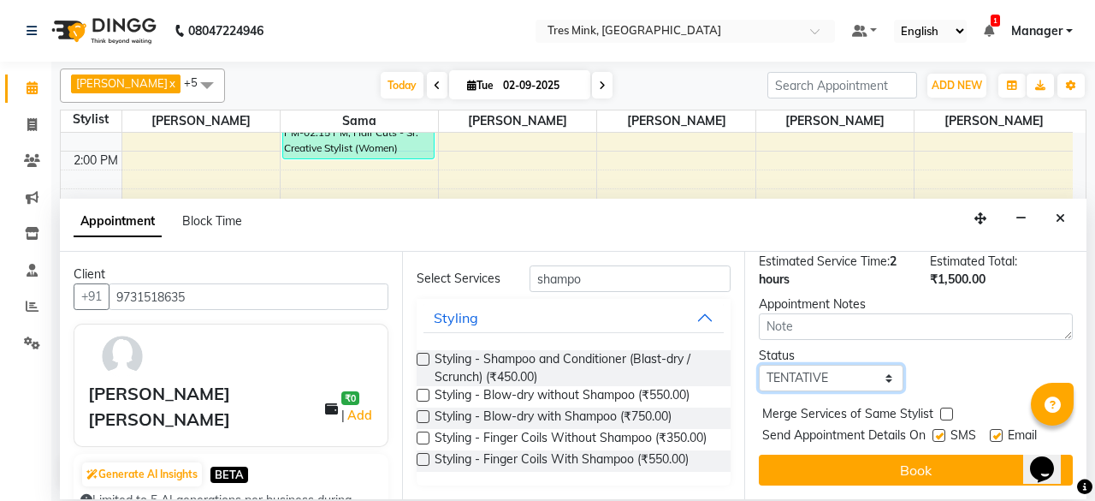
click at [807, 365] on select "Select TENTATIVE CONFIRM CHECK-IN UPCOMING" at bounding box center [831, 378] width 145 height 27
select select "confirm booking"
click at [759, 365] on select "Select TENTATIVE CONFIRM CHECK-IN UPCOMING" at bounding box center [831, 378] width 145 height 27
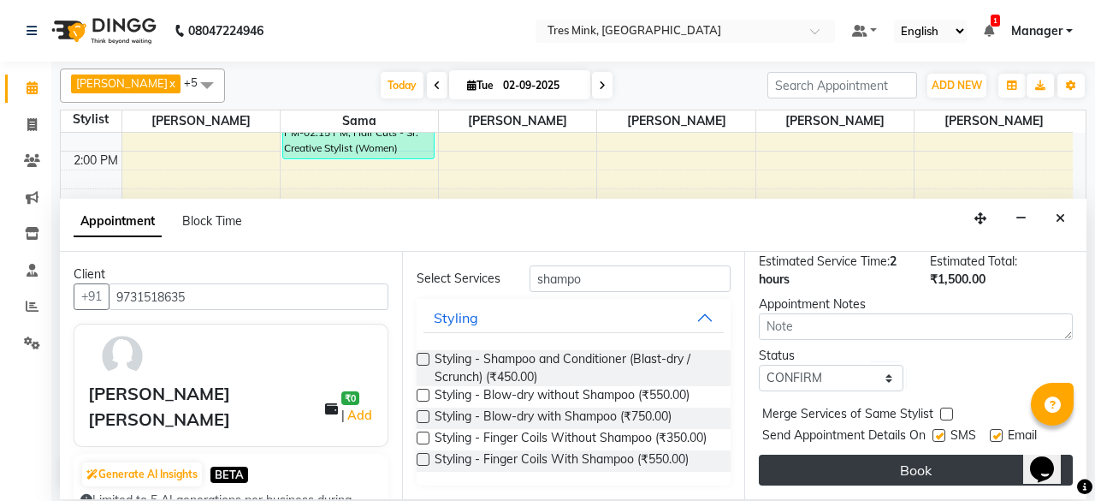
click at [902, 454] on button "Book" at bounding box center [916, 469] width 314 height 31
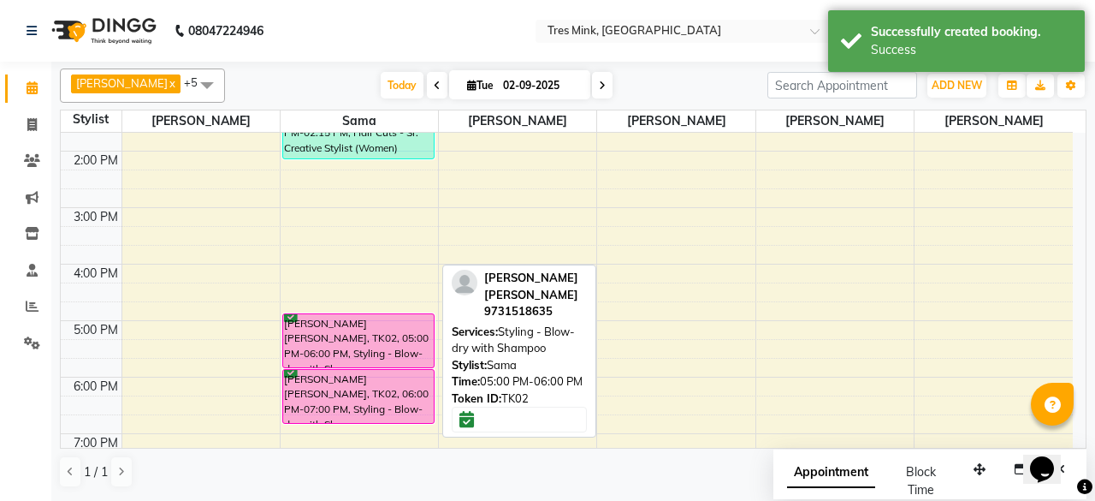
click at [372, 341] on div "Sheryl Priscilla, TK02, 05:00 PM-06:00 PM, Styling - Blow-dry with Shampoo" at bounding box center [358, 340] width 151 height 53
select select "6"
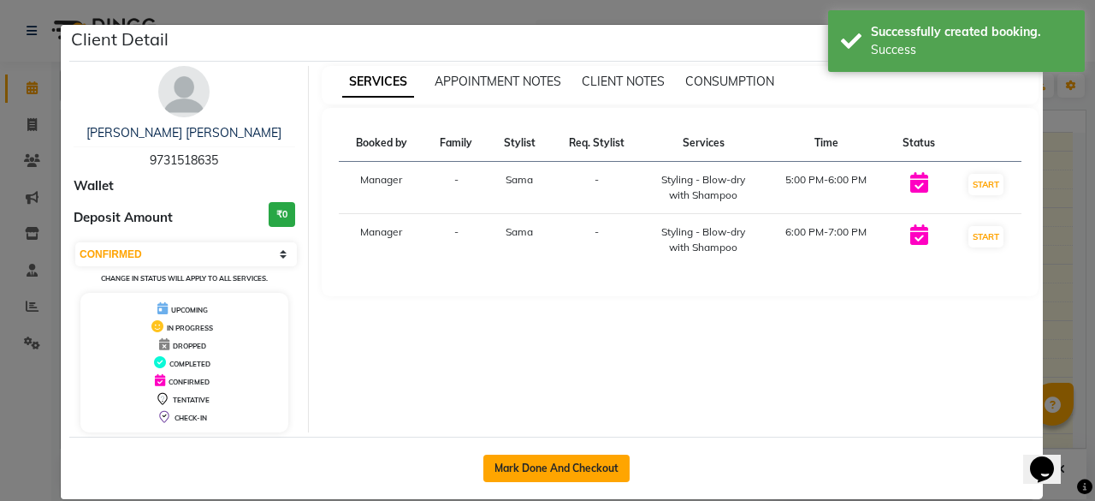
click at [576, 459] on button "Mark Done And Checkout" at bounding box center [557, 467] width 146 height 27
select select "service"
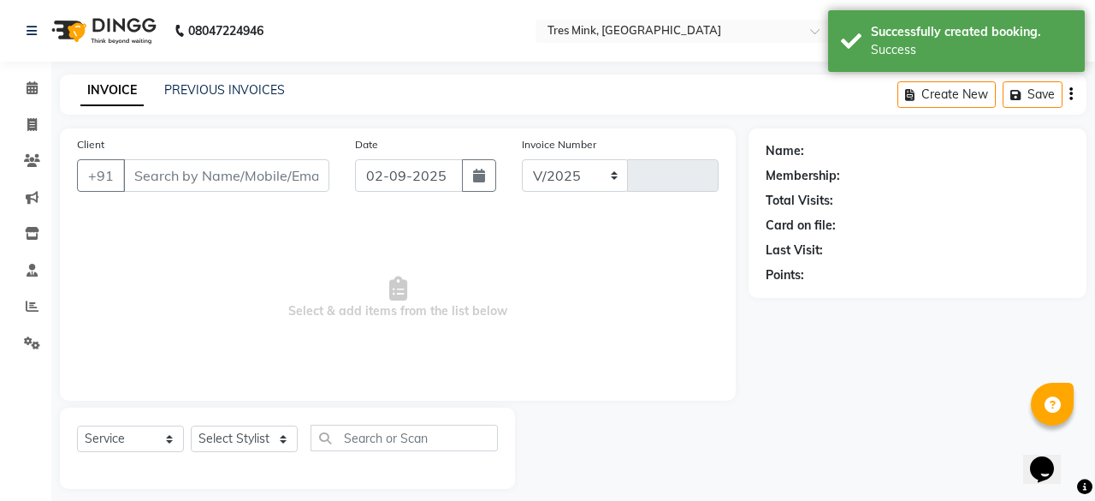
select select "8733"
type input "0023"
type input "9731518635"
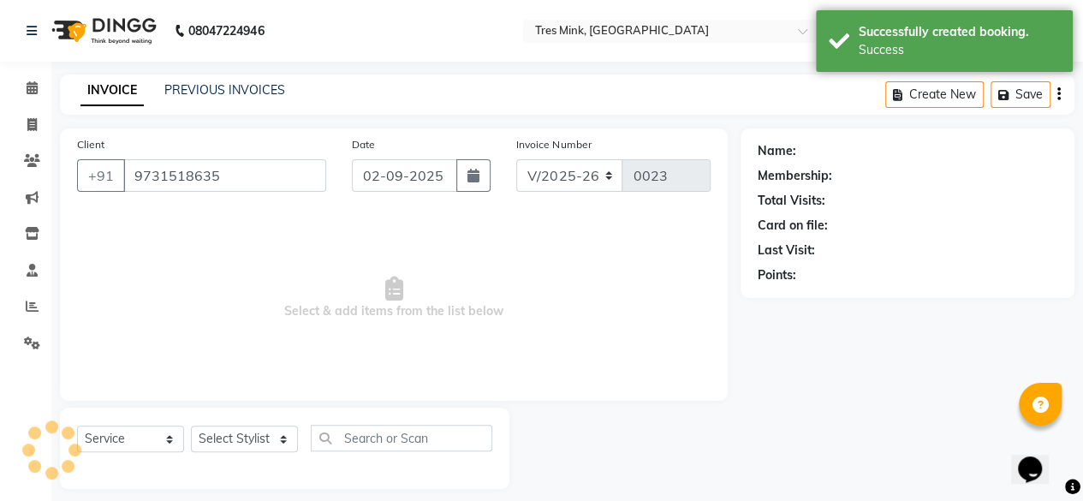
select select "88453"
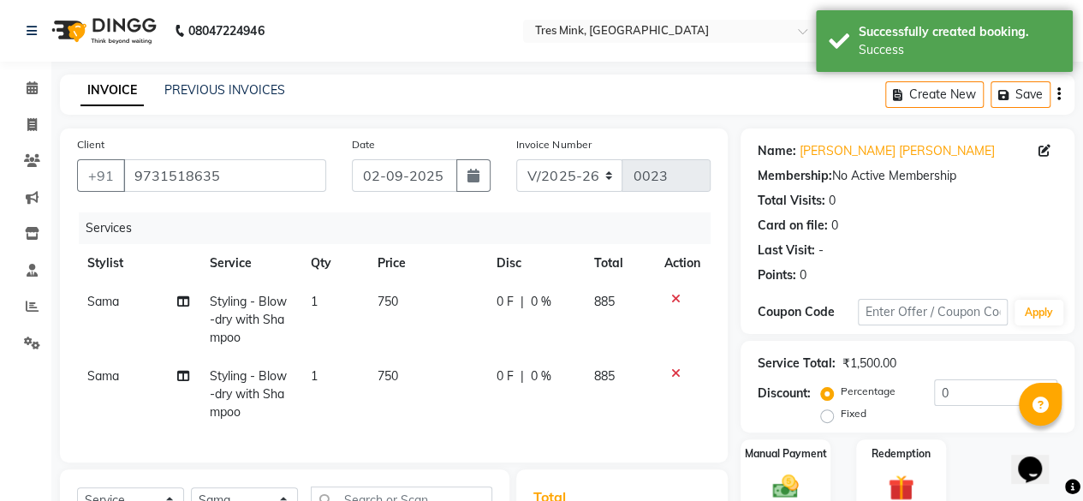
click at [391, 294] on span "750" at bounding box center [387, 301] width 21 height 15
select select "88453"
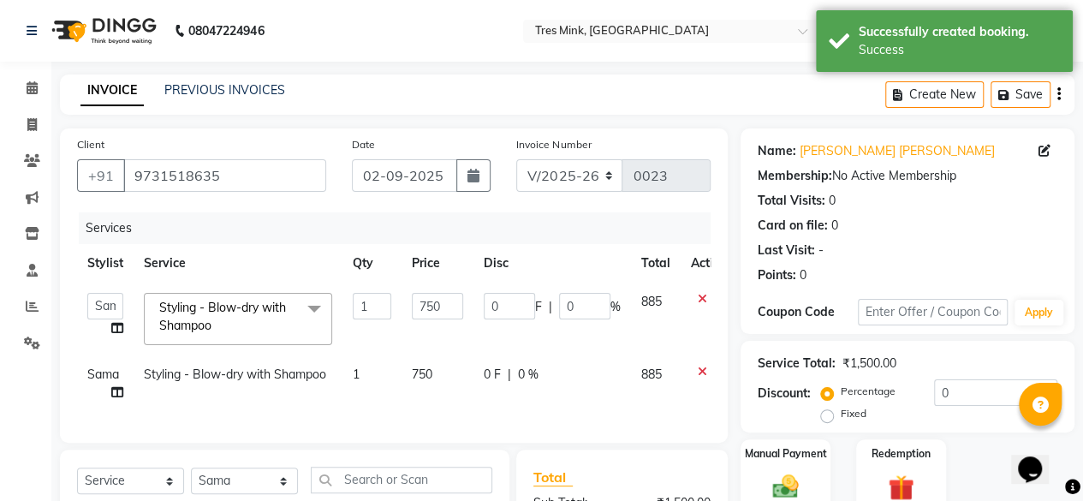
drag, startPoint x: 258, startPoint y: 312, endPoint x: 275, endPoint y: 302, distance: 19.2
click at [262, 311] on span "Styling - Blow-dry with Shampoo" at bounding box center [222, 316] width 127 height 33
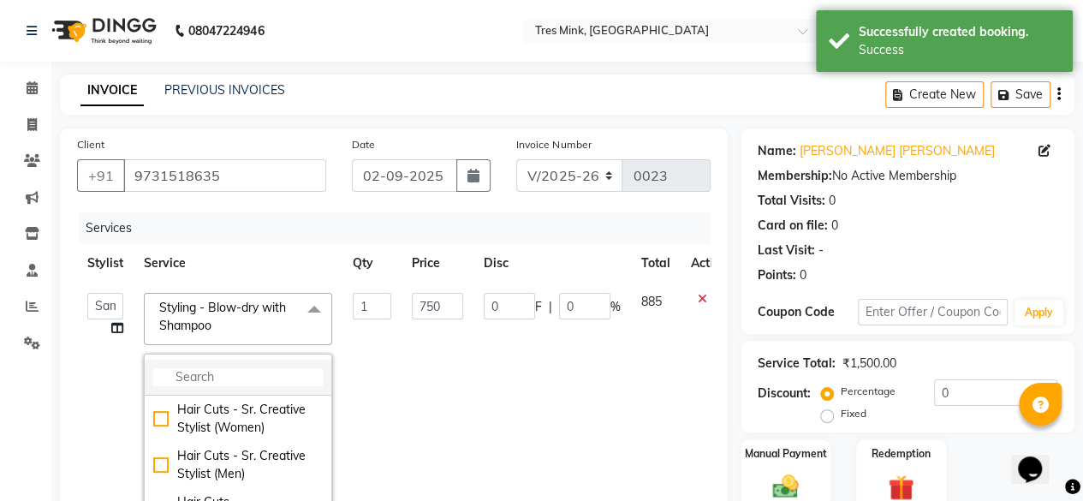
click at [269, 375] on input "multiselect-search" at bounding box center [237, 377] width 169 height 18
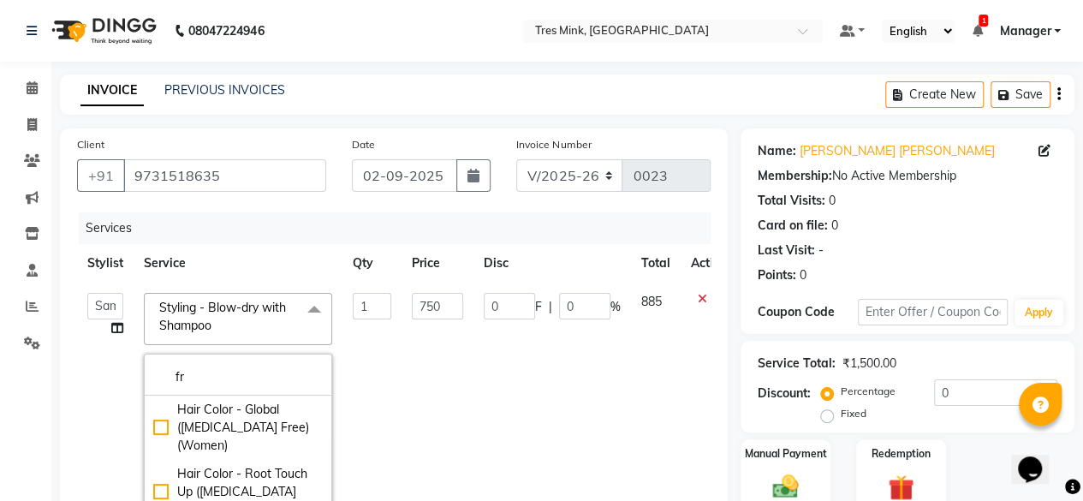
type input "f"
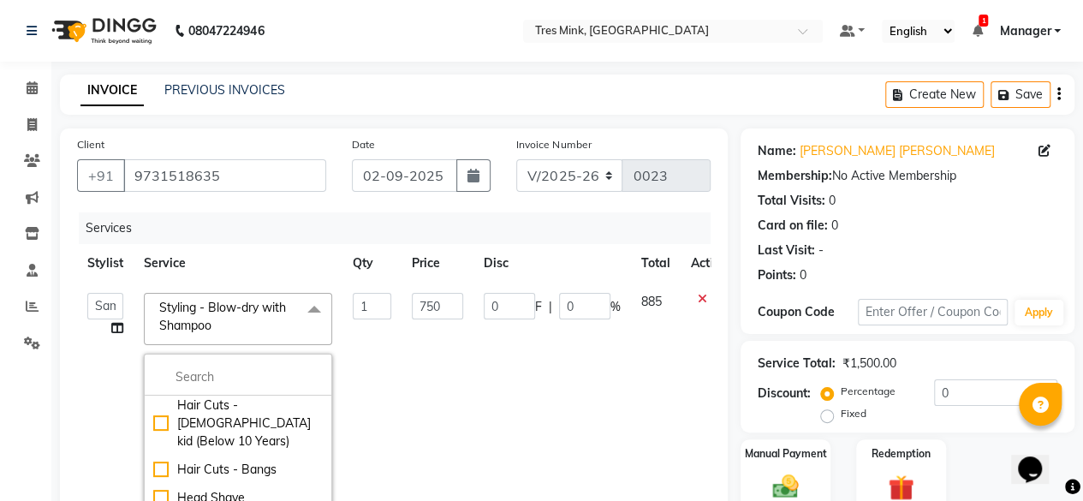
scroll to position [162, 0]
click at [229, 454] on li "Hair Cuts - Bangs" at bounding box center [238, 468] width 187 height 28
type input "500"
checkbox input "true"
checkbox input "false"
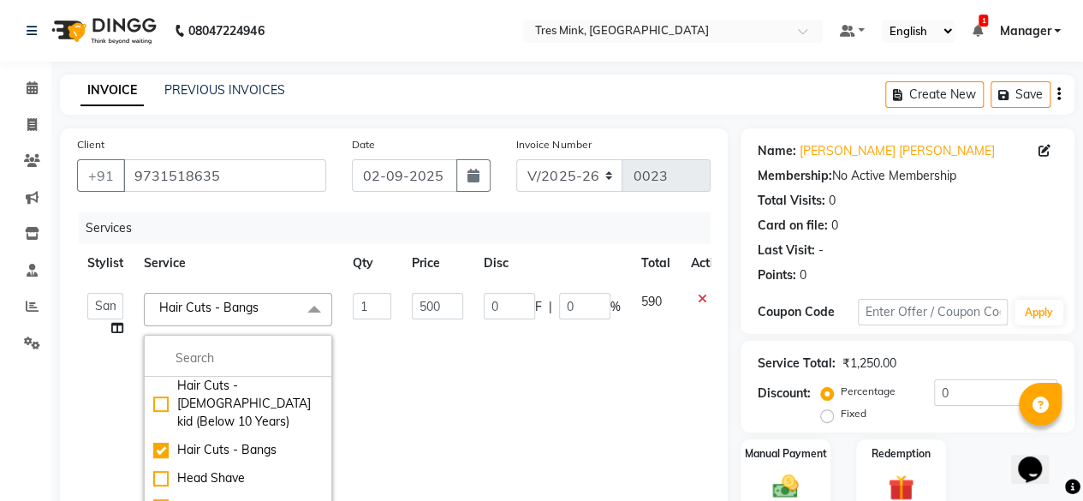
click at [527, 435] on td "0 F | 0 %" at bounding box center [551, 419] width 157 height 274
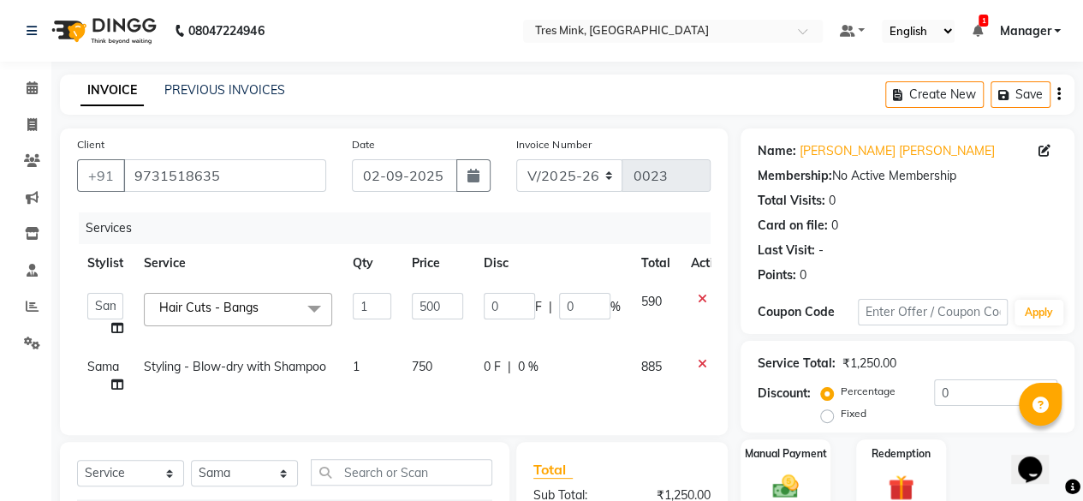
click at [430, 369] on span "750" at bounding box center [422, 366] width 21 height 15
select select "88453"
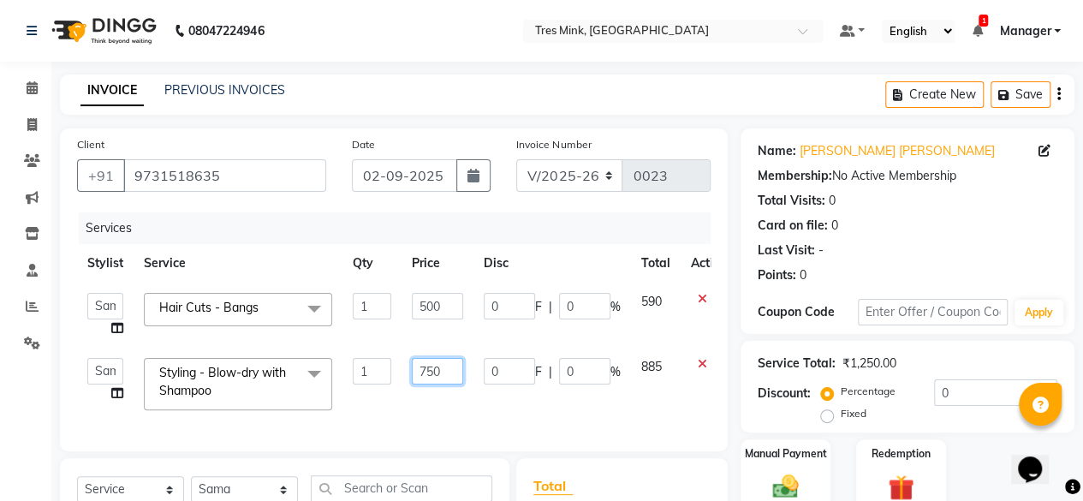
click at [448, 376] on input "750" at bounding box center [437, 371] width 51 height 27
type input "7"
type input "850"
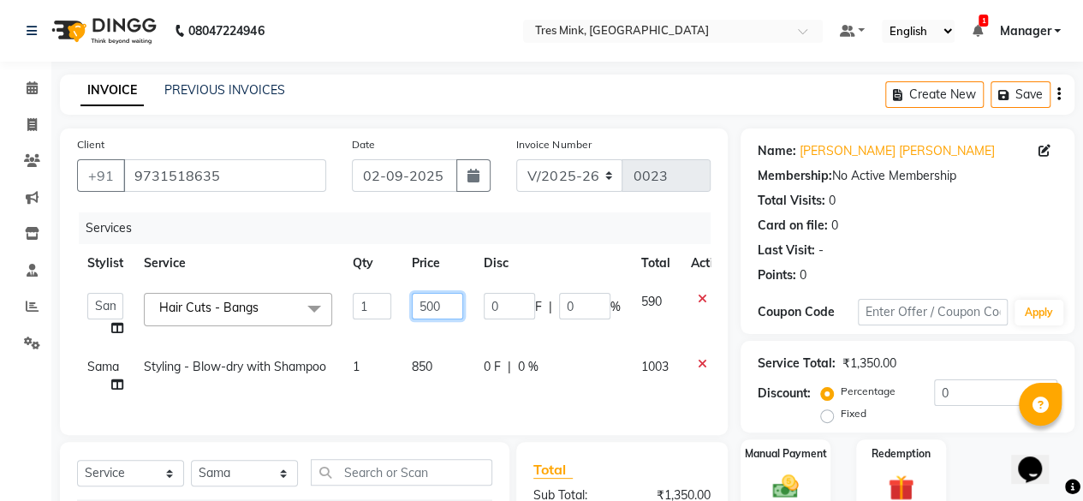
click at [443, 307] on input "500" at bounding box center [437, 306] width 51 height 27
type input "5"
type input "250"
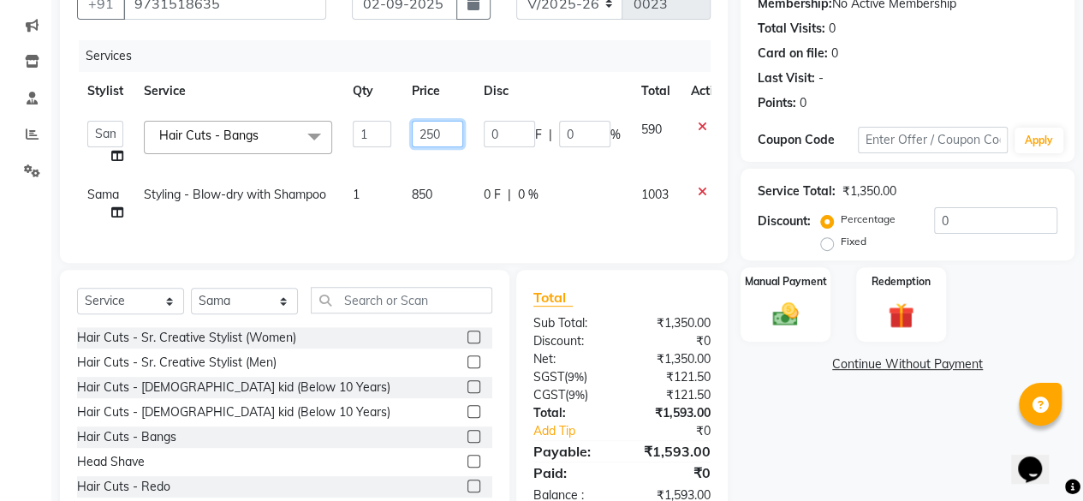
scroll to position [231, 0]
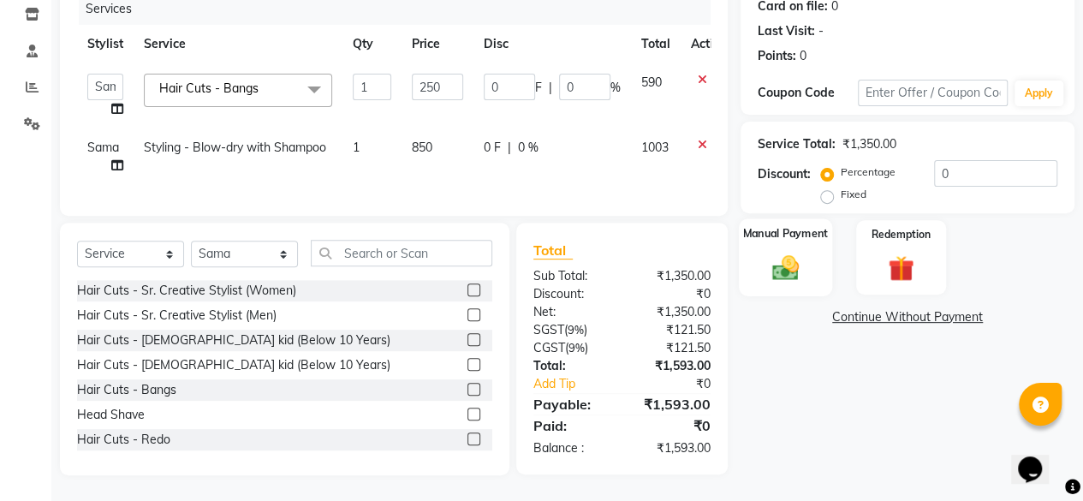
click at [814, 264] on div "Manual Payment" at bounding box center [785, 257] width 93 height 78
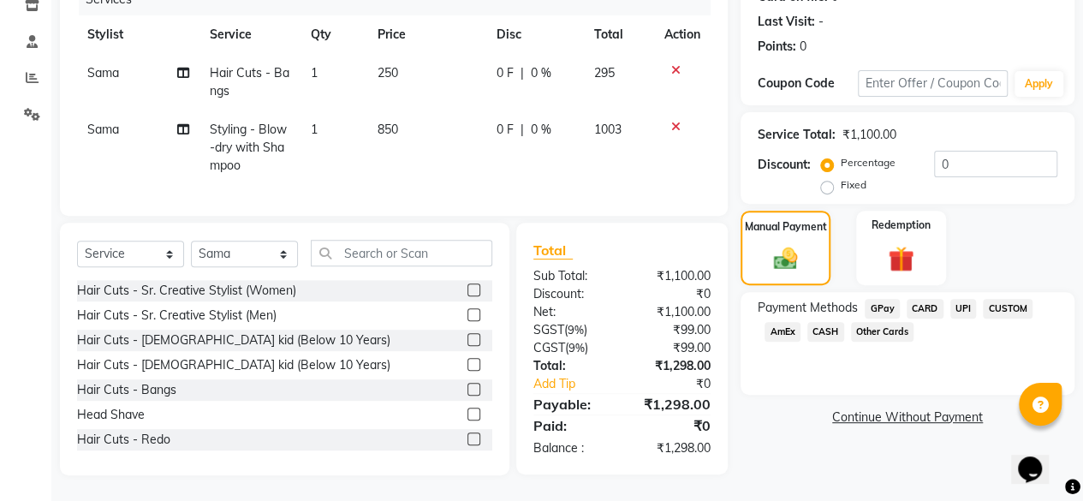
click at [893, 301] on span "GPay" at bounding box center [881, 309] width 35 height 20
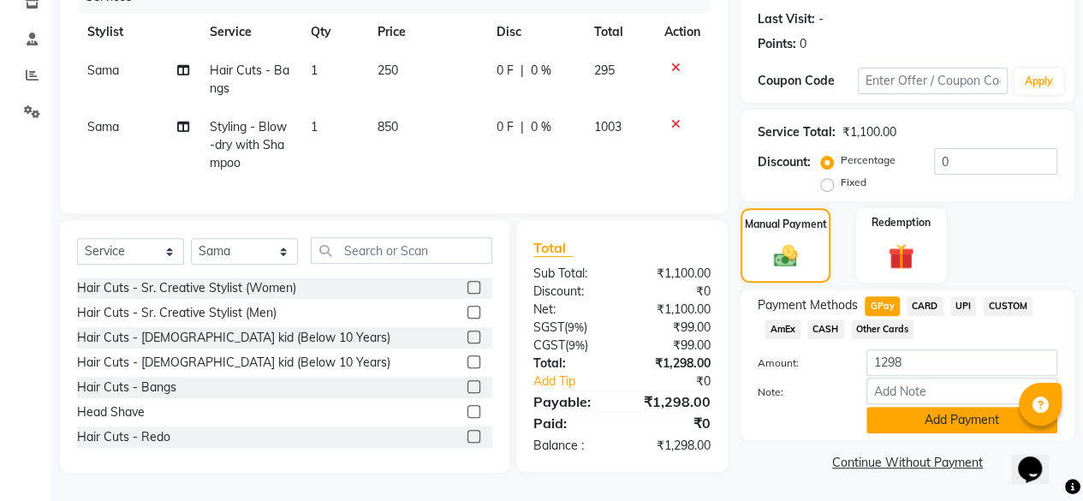
click at [933, 421] on button "Add Payment" at bounding box center [961, 419] width 191 height 27
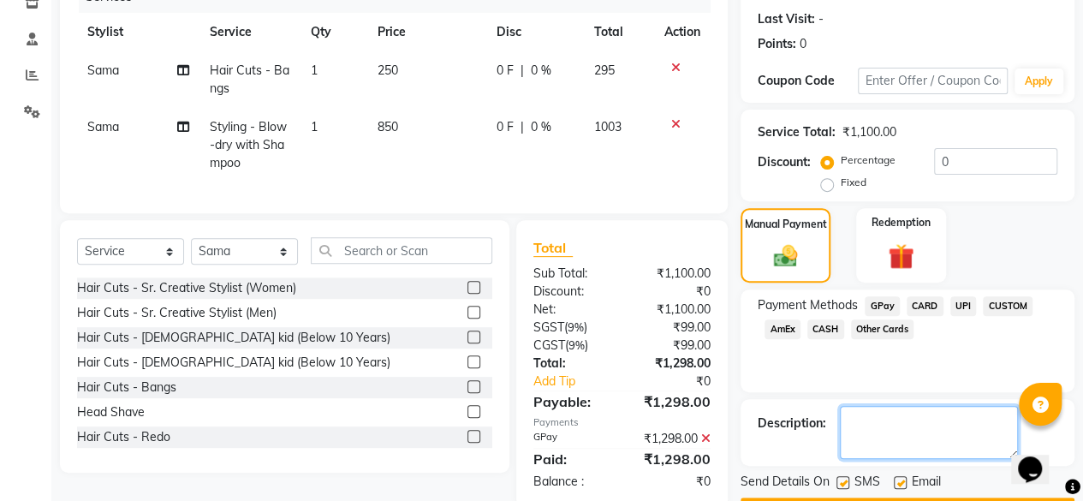
click at [923, 429] on textarea at bounding box center [929, 432] width 178 height 53
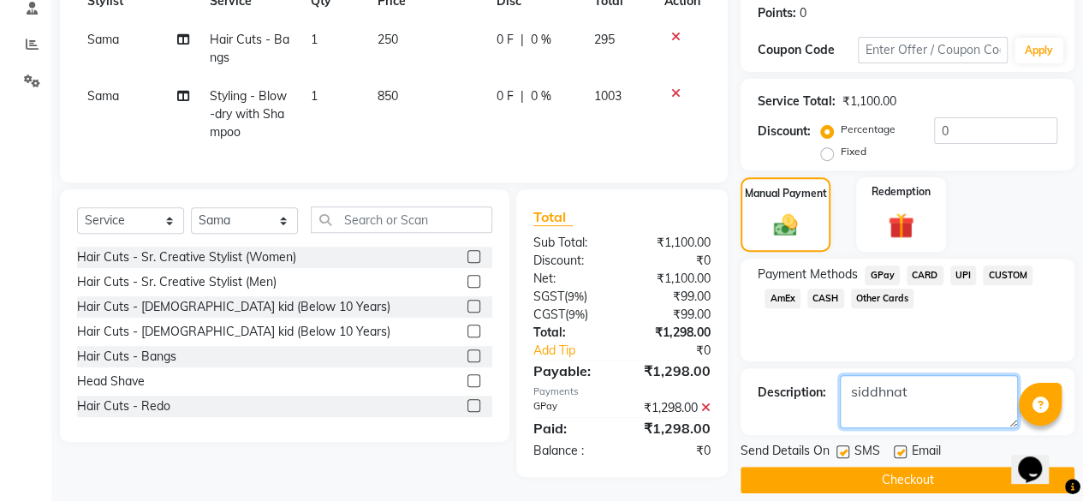
scroll to position [277, 0]
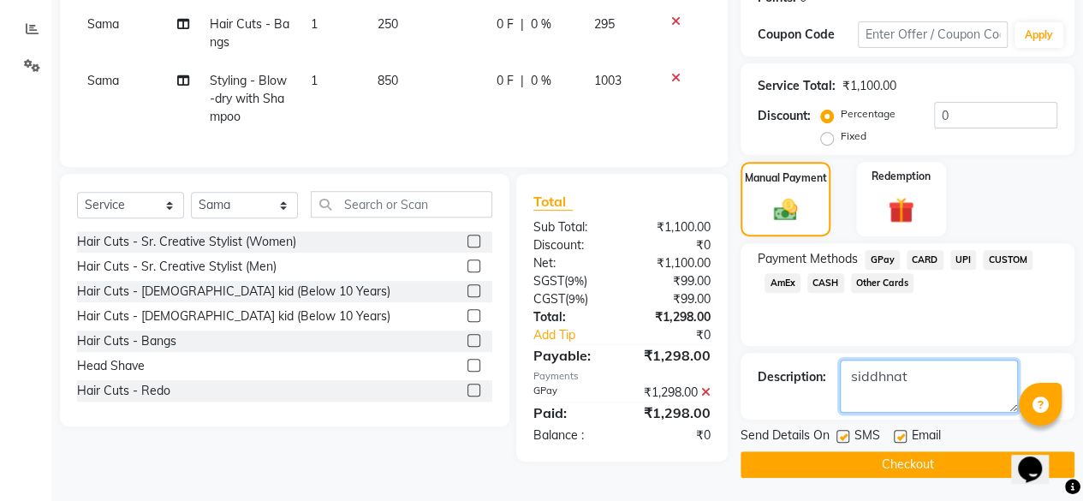
type textarea "siddhnat"
click at [871, 459] on button "Checkout" at bounding box center [907, 464] width 334 height 27
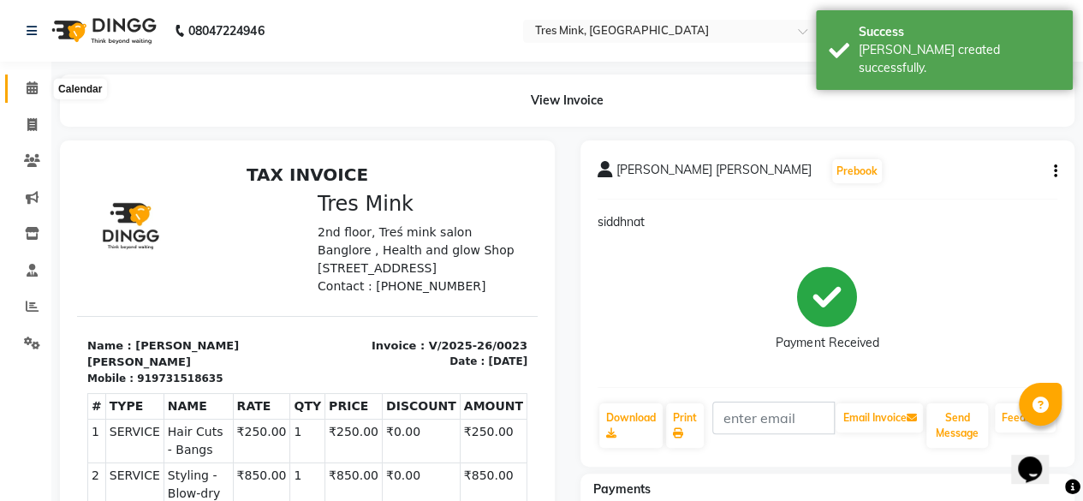
click at [24, 88] on span at bounding box center [32, 89] width 30 height 20
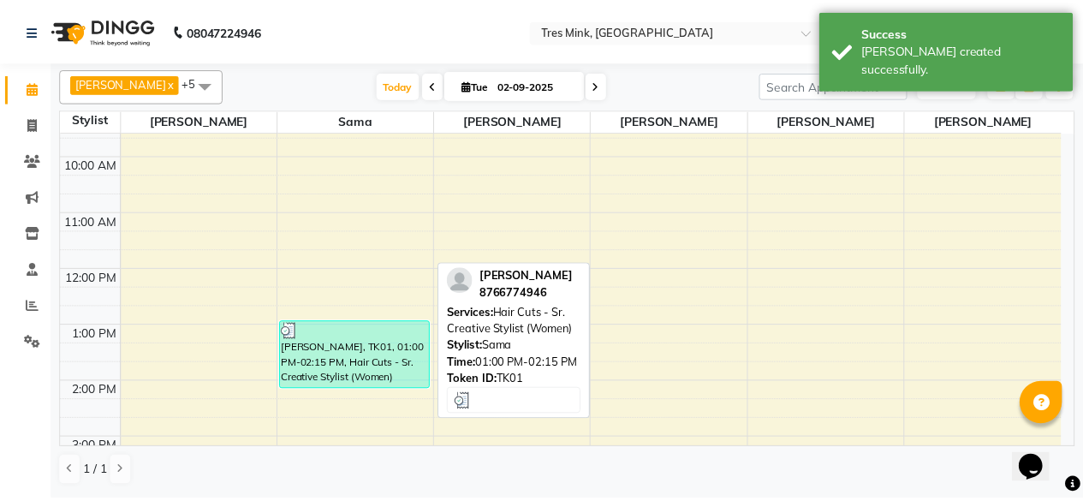
scroll to position [406, 0]
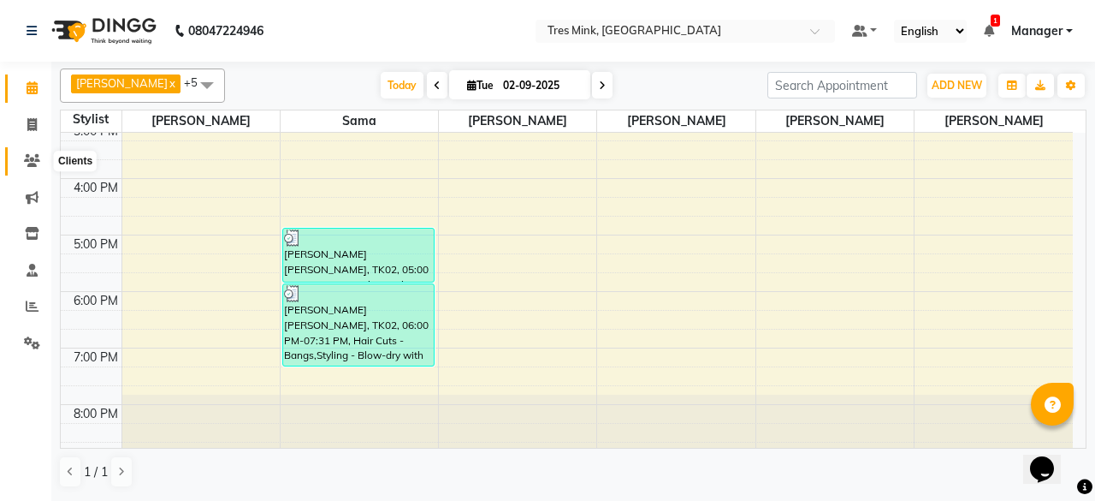
click at [36, 155] on icon at bounding box center [32, 160] width 16 height 13
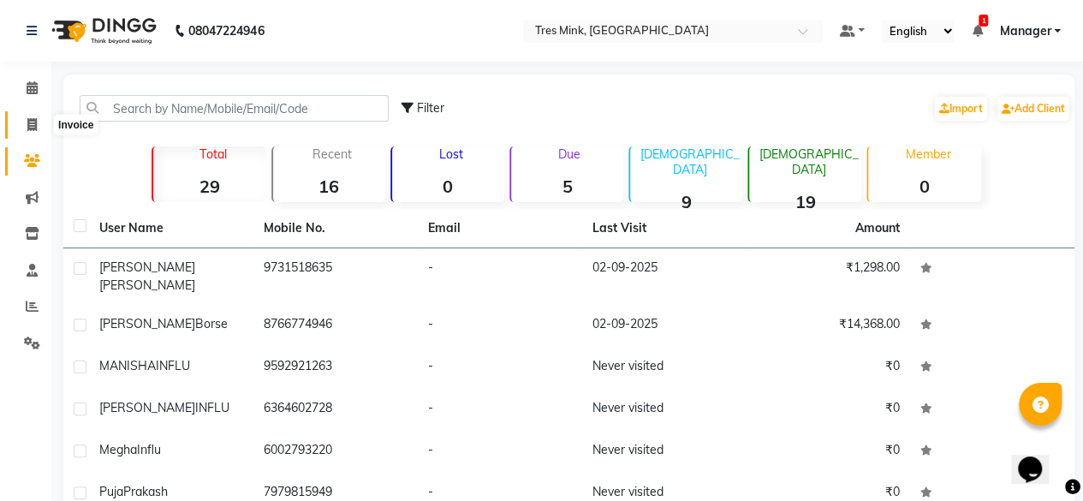
click at [27, 119] on icon at bounding box center [31, 124] width 9 height 13
select select "service"
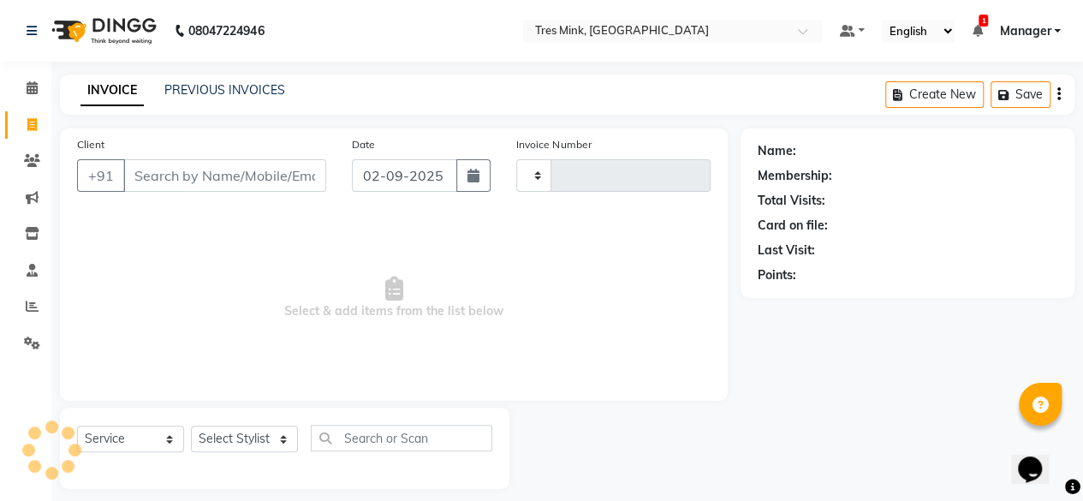
type input "0024"
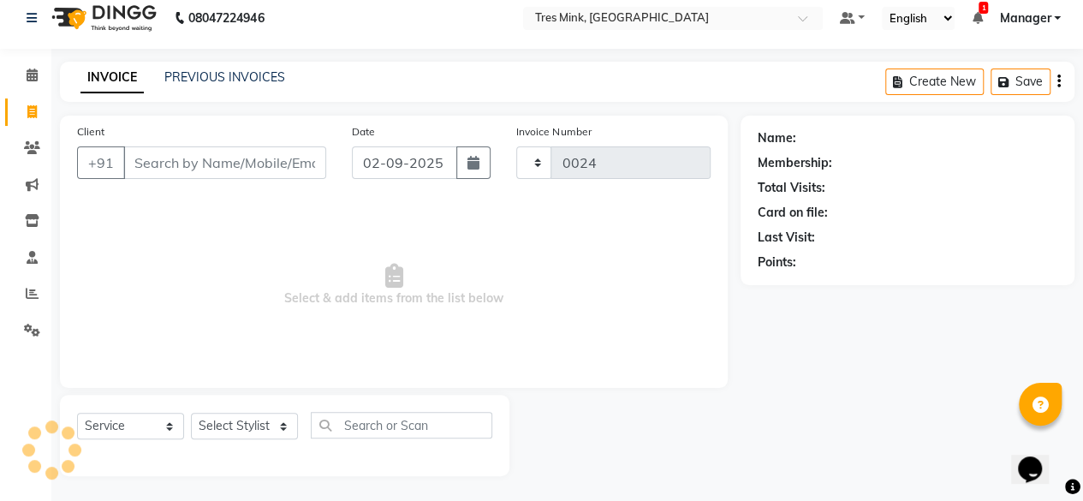
select select "8733"
click at [179, 84] on link "PREVIOUS INVOICES" at bounding box center [224, 76] width 121 height 15
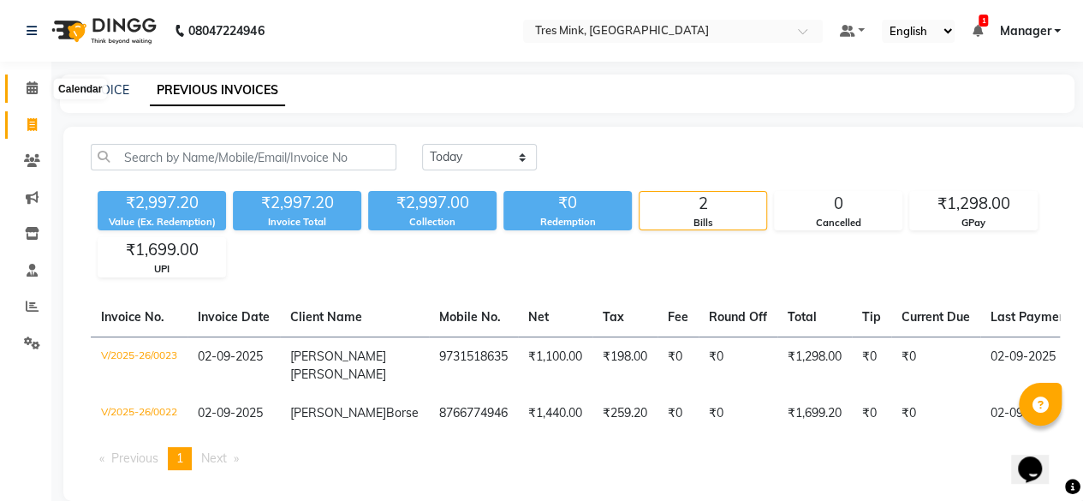
click at [28, 80] on span at bounding box center [32, 89] width 30 height 20
